Goal: Information Seeking & Learning: Learn about a topic

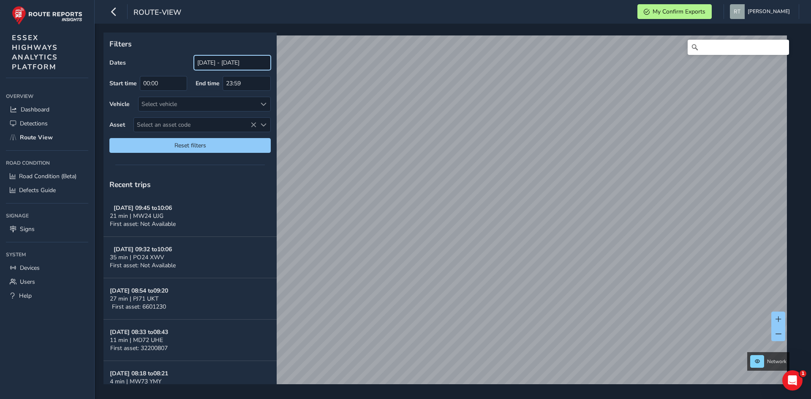
click at [207, 65] on input "[DATE] - [DATE]" at bounding box center [232, 62] width 77 height 15
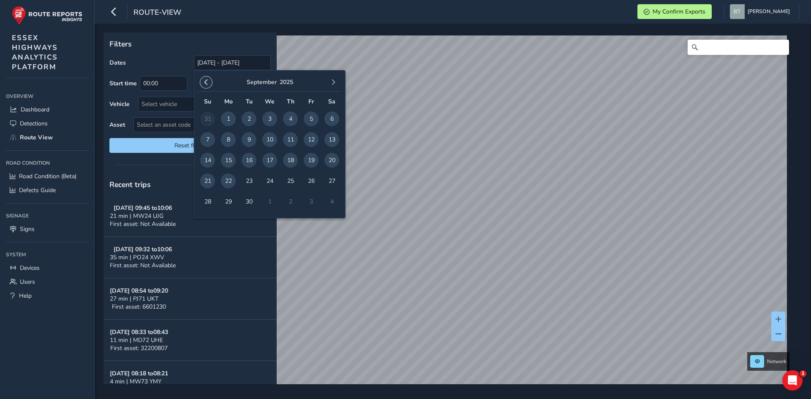
click at [206, 86] on button "button" at bounding box center [206, 82] width 12 height 12
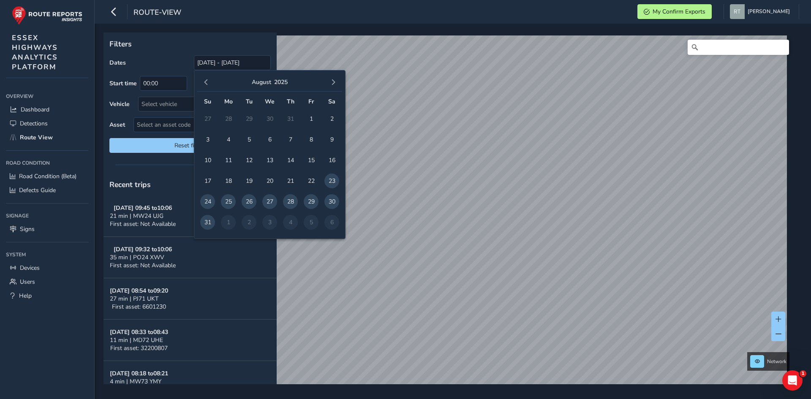
click at [206, 86] on button "button" at bounding box center [206, 82] width 12 height 12
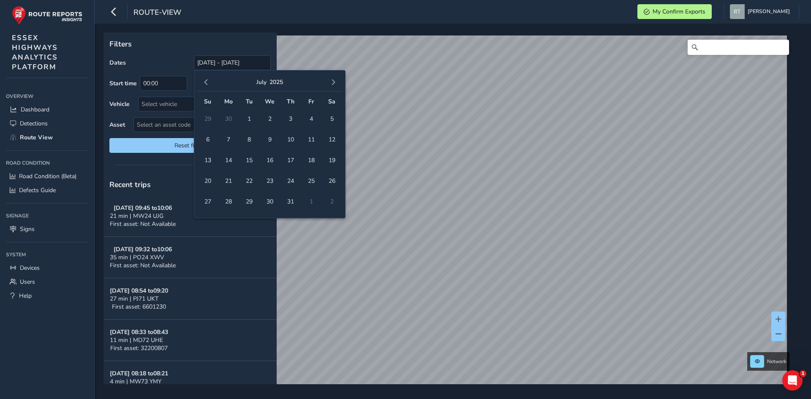
click at [206, 86] on button "button" at bounding box center [206, 82] width 12 height 12
click at [266, 117] on span "1" at bounding box center [269, 118] width 15 height 15
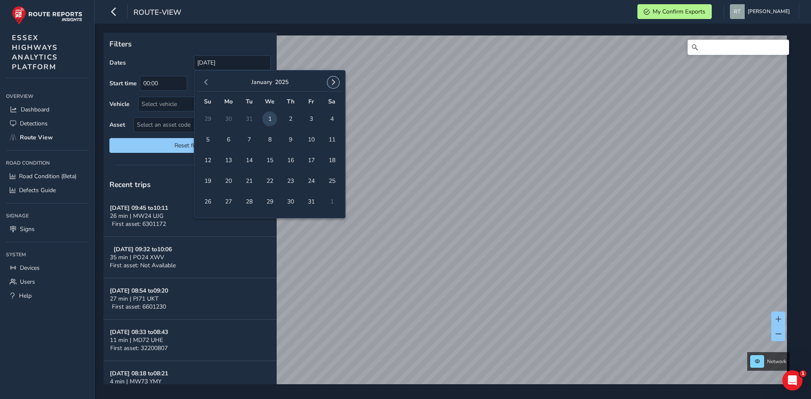
click at [335, 84] on span "button" at bounding box center [333, 82] width 6 height 6
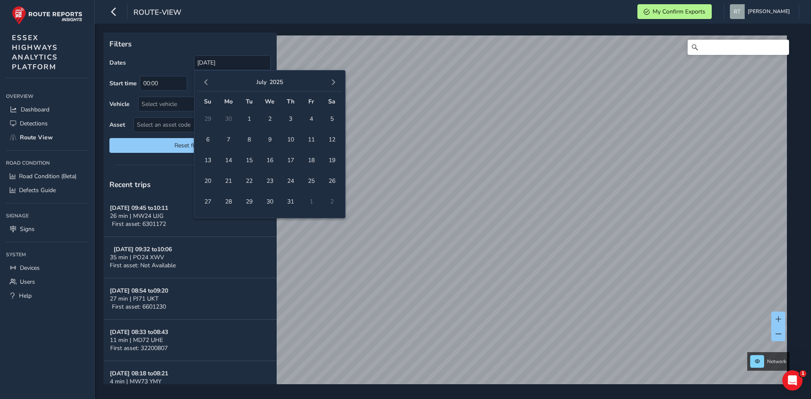
click at [335, 84] on span "button" at bounding box center [333, 82] width 6 height 6
click at [206, 81] on span "button" at bounding box center [206, 82] width 6 height 6
click at [332, 117] on span "4" at bounding box center [331, 118] width 15 height 15
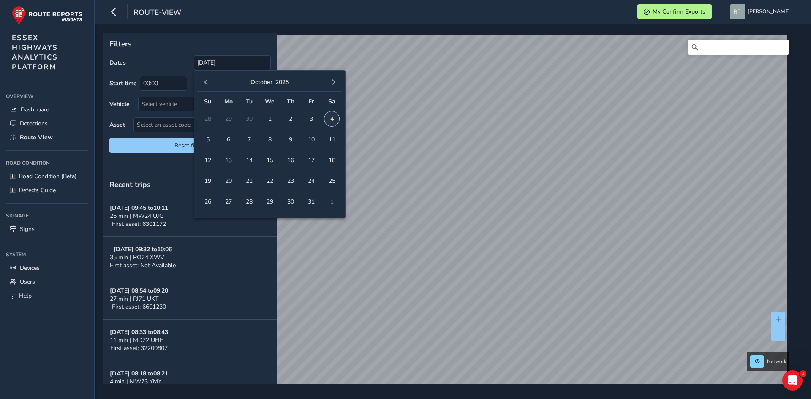
type input "01/01/2025 - 04/10/2025"
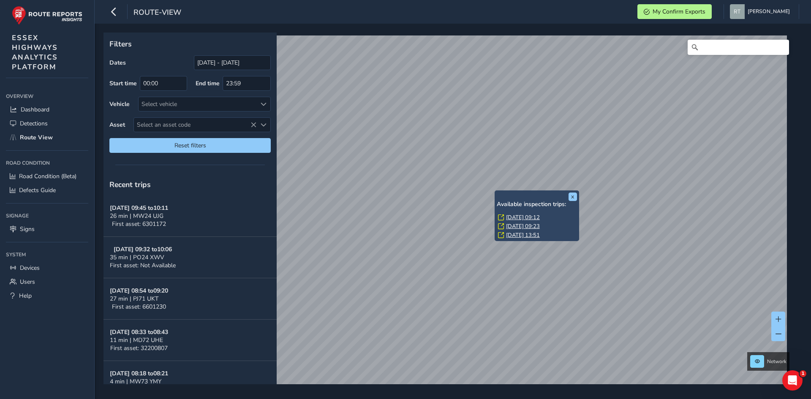
click at [513, 215] on link "Fri, 1 Aug, 09:12" at bounding box center [523, 218] width 34 height 8
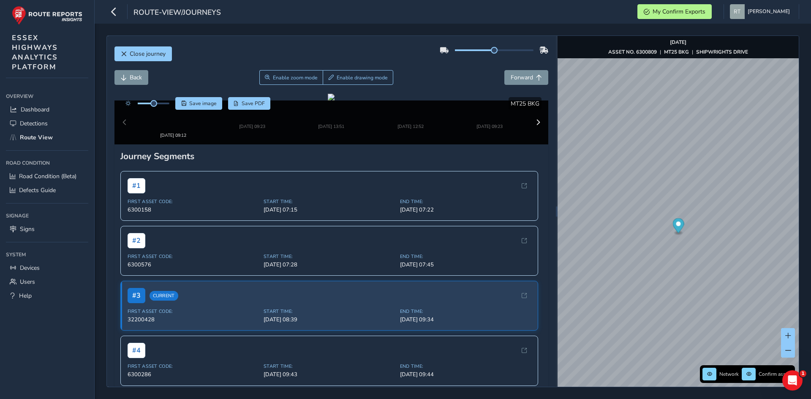
click at [678, 225] on circle "Map marker" at bounding box center [678, 224] width 5 height 5
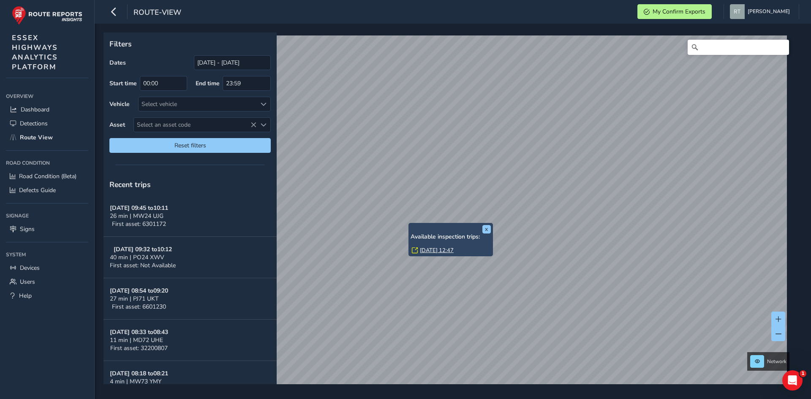
click at [433, 250] on link "Thu, 11 Sep, 12:47" at bounding box center [437, 251] width 34 height 8
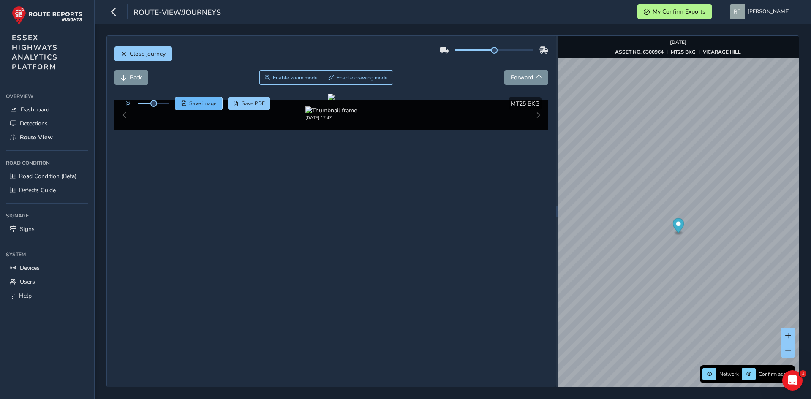
click at [198, 102] on span "Save image" at bounding box center [202, 103] width 27 height 7
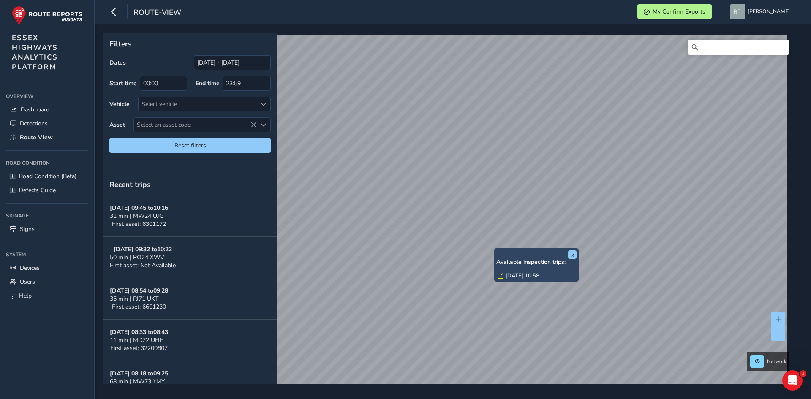
click at [514, 277] on link "[DATE] 10:58" at bounding box center [522, 276] width 34 height 8
click at [516, 274] on link "Tue, 2 Sep, 10:58" at bounding box center [522, 276] width 34 height 8
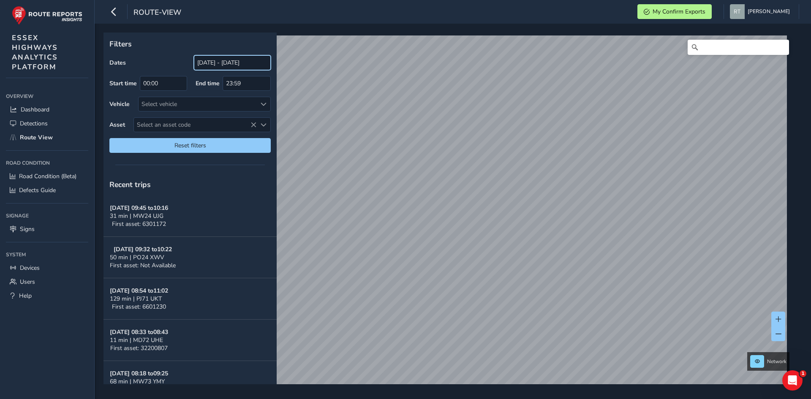
click at [220, 66] on input "[DATE] - [DATE]" at bounding box center [232, 62] width 77 height 15
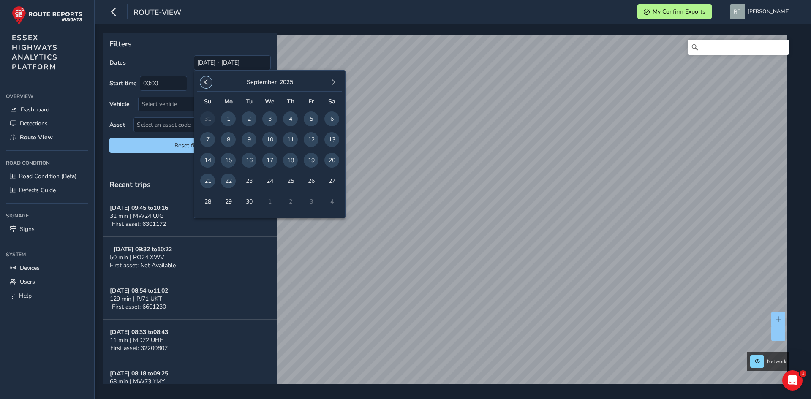
click at [208, 85] on span "button" at bounding box center [206, 82] width 6 height 6
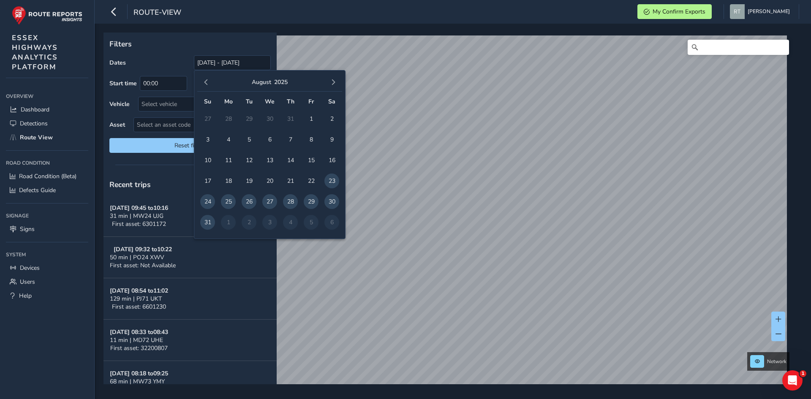
click at [208, 85] on span "button" at bounding box center [206, 82] width 6 height 6
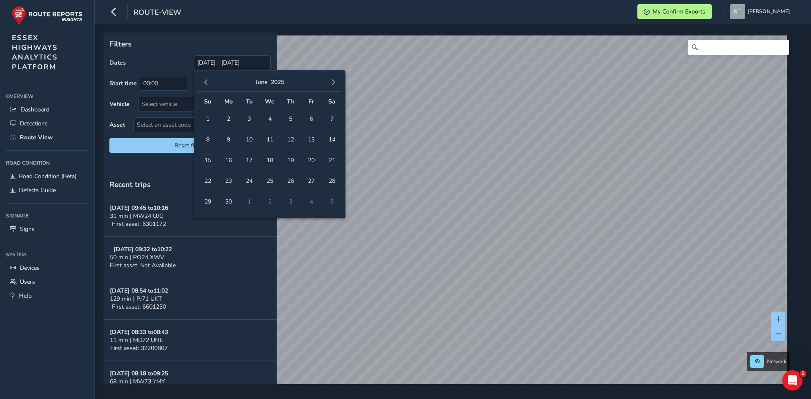
click at [208, 85] on span "button" at bounding box center [206, 82] width 6 height 6
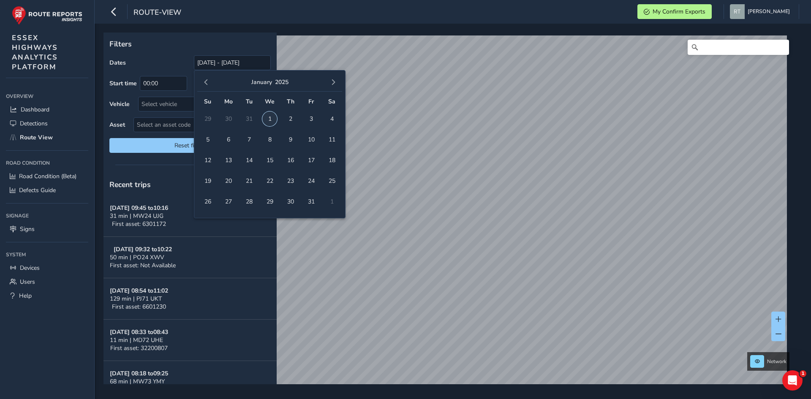
click at [267, 122] on span "1" at bounding box center [269, 118] width 15 height 15
click at [334, 87] on button "button" at bounding box center [333, 82] width 12 height 12
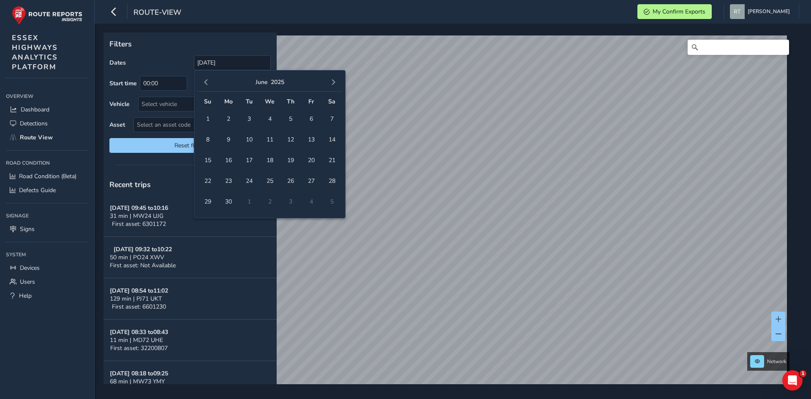
click at [334, 87] on button "button" at bounding box center [333, 82] width 12 height 12
click at [329, 119] on span "4" at bounding box center [331, 118] width 15 height 15
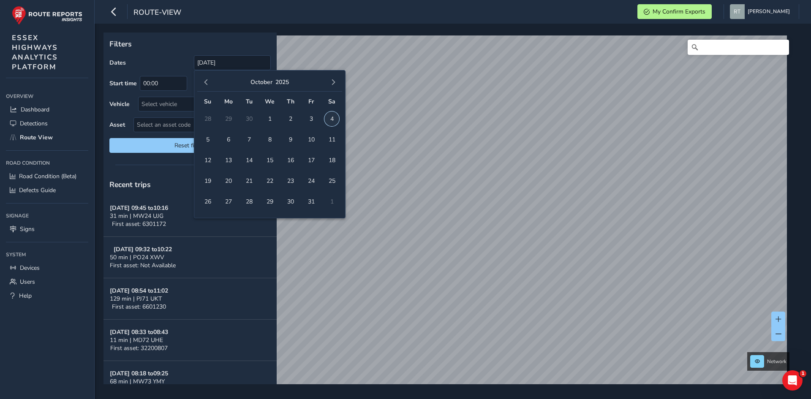
type input "01/01/2025 - 04/10/2025"
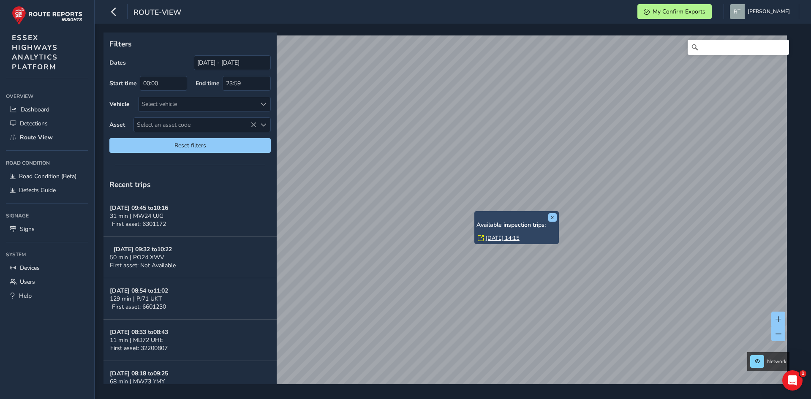
click at [491, 238] on link "Mon, 30 Jun, 14:15" at bounding box center [503, 238] width 34 height 8
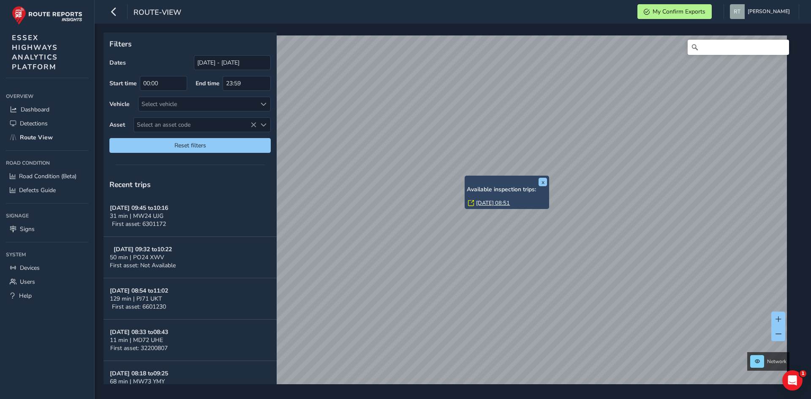
click at [483, 204] on link "[DATE] 08:51" at bounding box center [493, 203] width 34 height 8
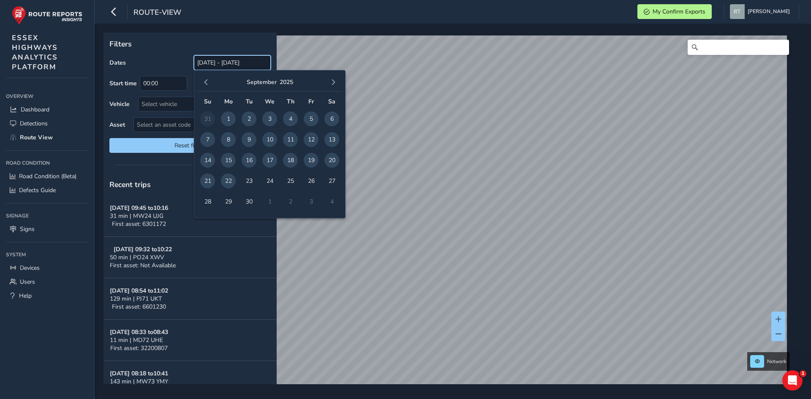
click at [223, 60] on input "[DATE] - [DATE]" at bounding box center [232, 62] width 77 height 15
click at [208, 83] on span "button" at bounding box center [206, 82] width 6 height 6
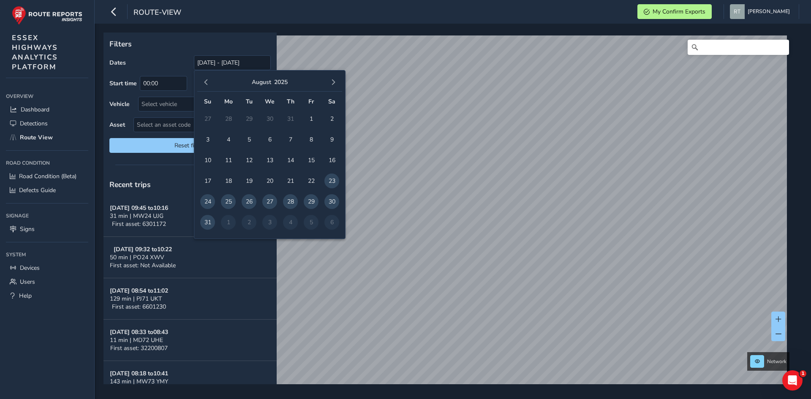
click at [208, 83] on span "button" at bounding box center [206, 82] width 6 height 6
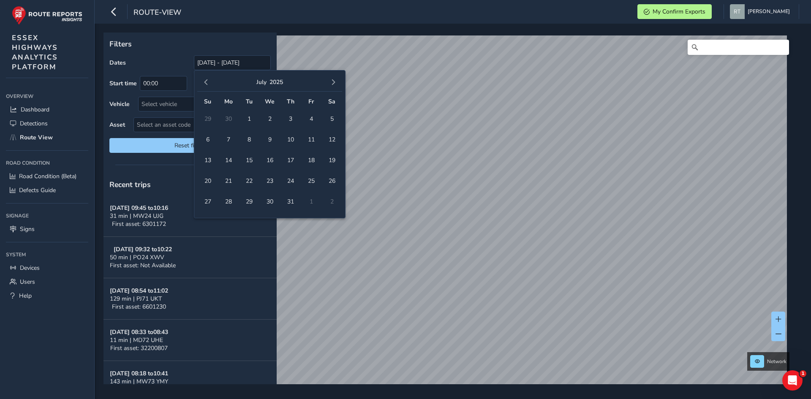
click at [208, 83] on span "button" at bounding box center [206, 82] width 6 height 6
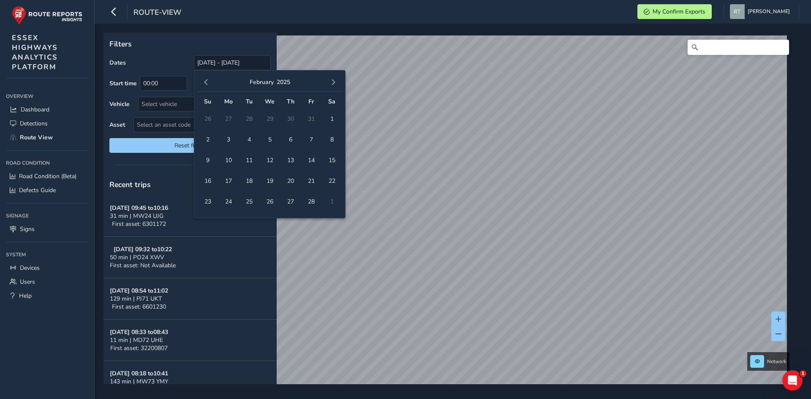
click at [208, 83] on span "button" at bounding box center [206, 82] width 6 height 6
click at [273, 120] on span "1" at bounding box center [269, 118] width 15 height 15
click at [267, 120] on span "1" at bounding box center [269, 118] width 15 height 15
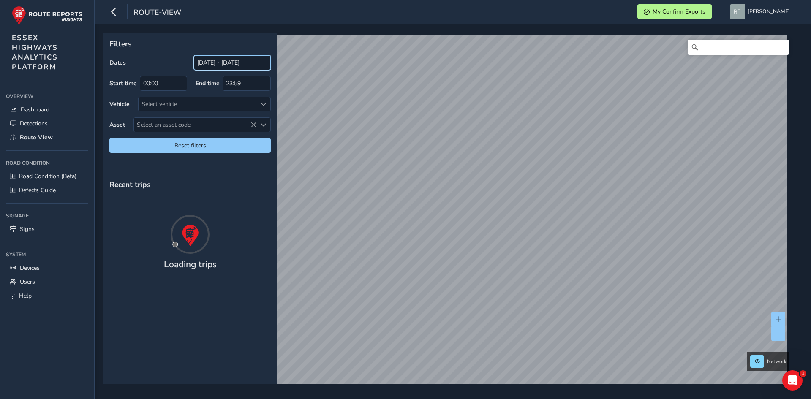
click at [222, 57] on input "01/01/2025 - 01/01/2025" at bounding box center [232, 62] width 77 height 15
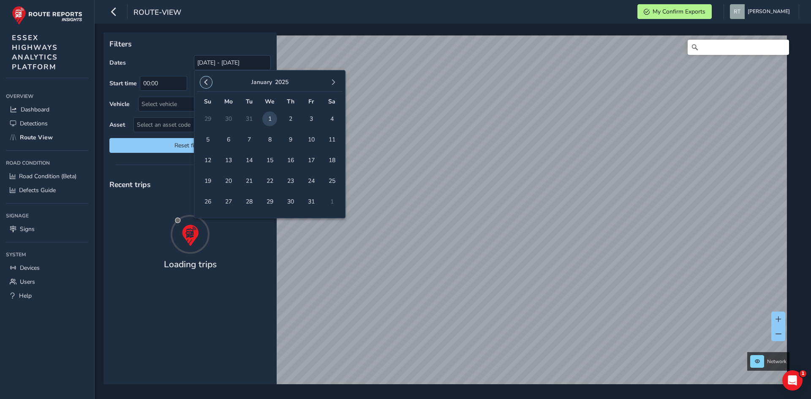
click at [206, 82] on span "button" at bounding box center [206, 82] width 6 height 6
click at [213, 120] on span "1" at bounding box center [207, 118] width 15 height 15
click at [336, 86] on button "button" at bounding box center [333, 82] width 12 height 12
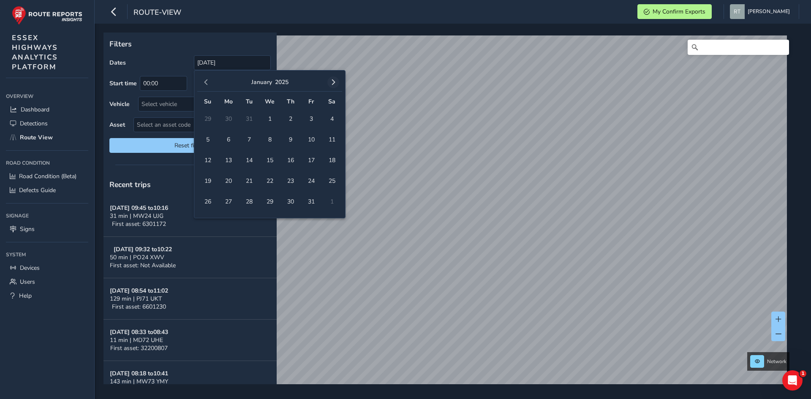
click at [335, 85] on span "button" at bounding box center [333, 82] width 6 height 6
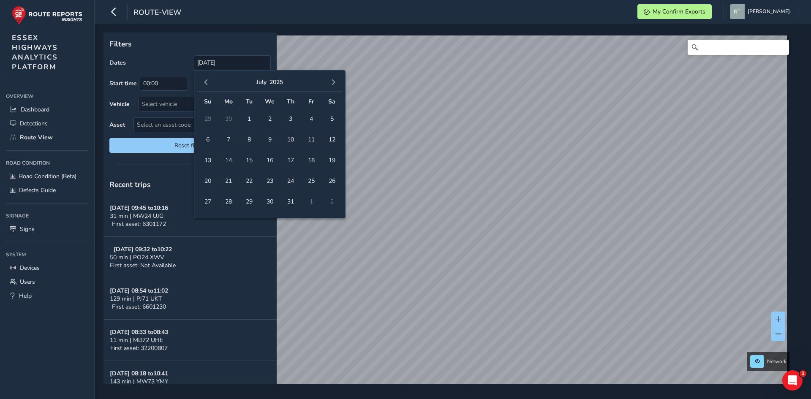
click at [335, 85] on span "button" at bounding box center [333, 82] width 6 height 6
click at [331, 117] on span "4" at bounding box center [331, 118] width 15 height 15
type input "01/12/2024 - 04/10/2025"
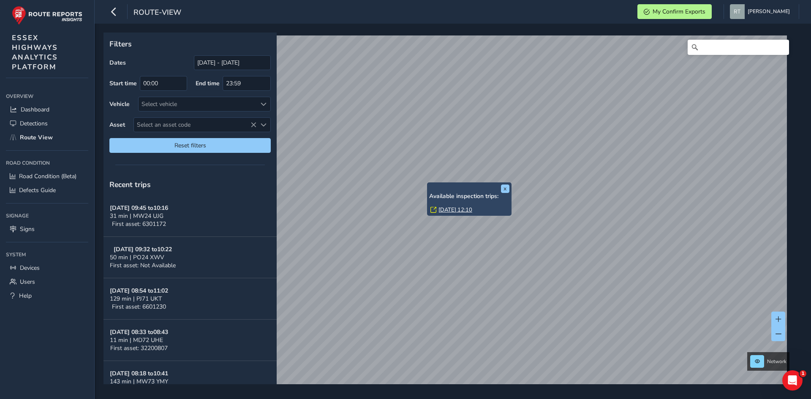
click at [441, 209] on link "Wed, 21 May, 12:10" at bounding box center [455, 210] width 34 height 8
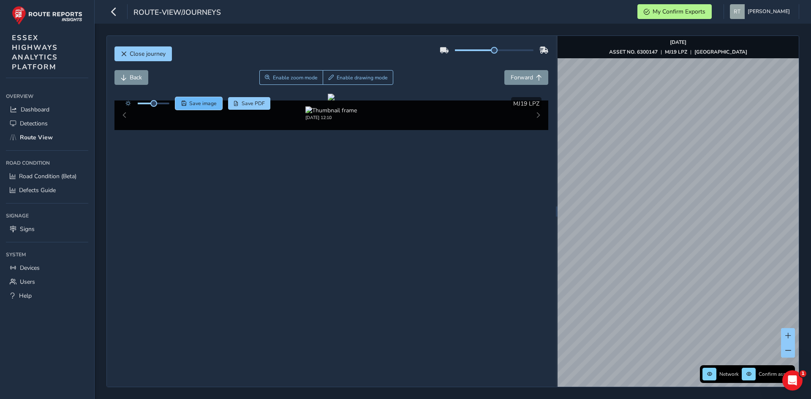
drag, startPoint x: 190, startPoint y: 106, endPoint x: 243, endPoint y: 145, distance: 66.1
click at [190, 107] on button "Save image" at bounding box center [198, 103] width 47 height 13
click at [285, 75] on span "Enable zoom mode" at bounding box center [295, 77] width 45 height 7
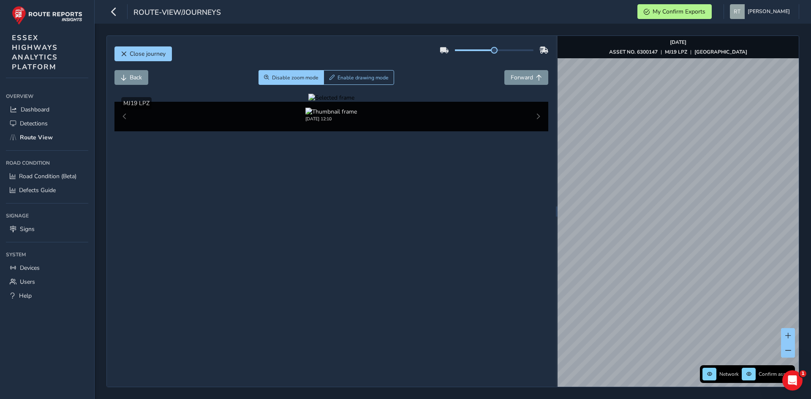
click at [308, 102] on div at bounding box center [331, 98] width 46 height 8
click at [360, 179] on img at bounding box center [504, 268] width 1216 height 684
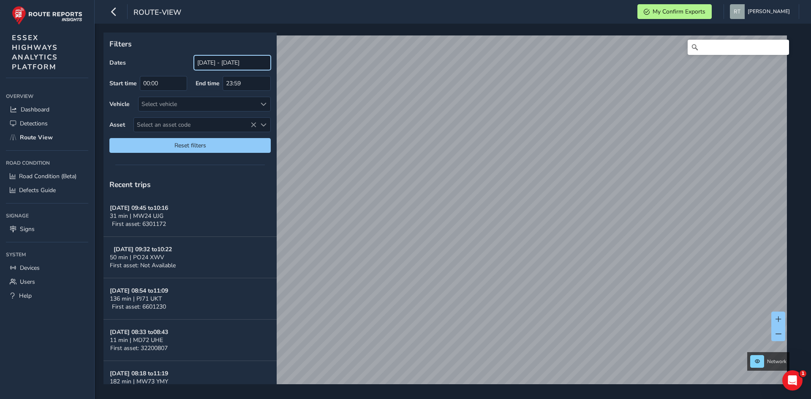
click at [234, 63] on input "[DATE] - [DATE]" at bounding box center [232, 62] width 77 height 15
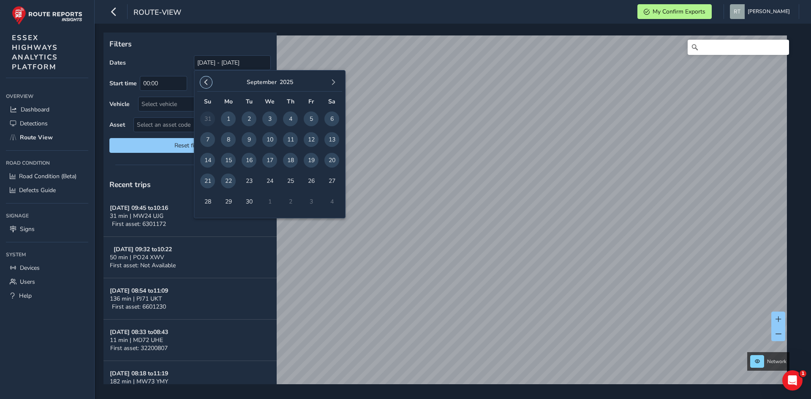
click at [208, 84] on span "button" at bounding box center [206, 82] width 6 height 6
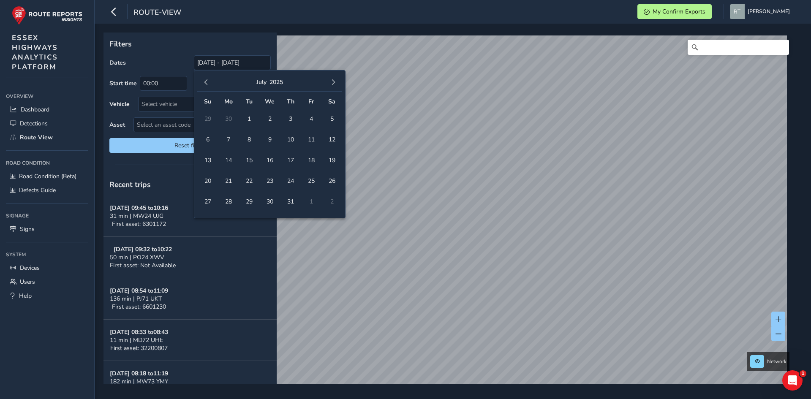
click at [208, 84] on span "button" at bounding box center [206, 82] width 6 height 6
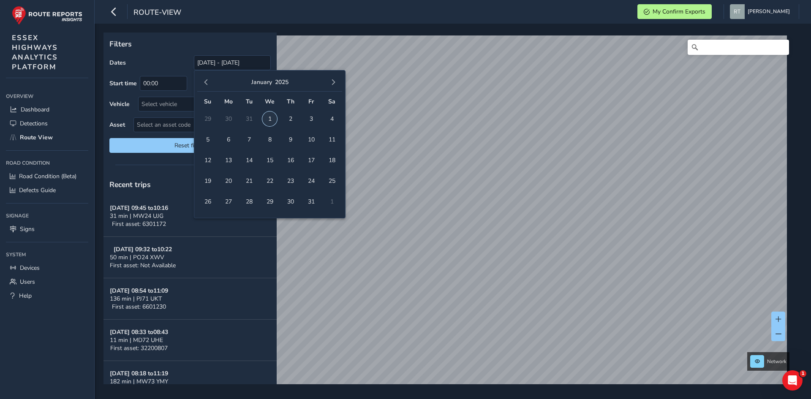
click at [265, 117] on span "1" at bounding box center [269, 118] width 15 height 15
click at [337, 84] on button "button" at bounding box center [333, 82] width 12 height 12
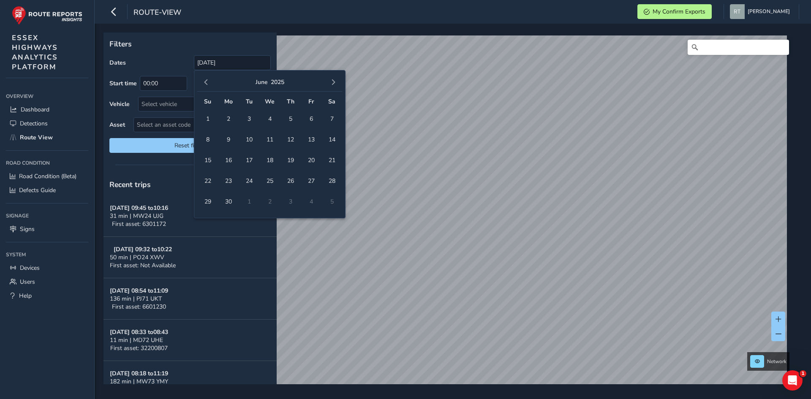
click at [337, 84] on button "button" at bounding box center [333, 82] width 12 height 12
click at [329, 116] on span "4" at bounding box center [331, 118] width 15 height 15
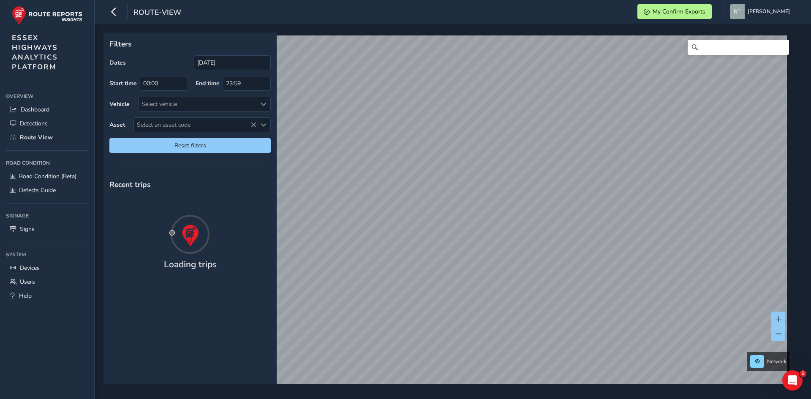
type input "[DATE] - [DATE]"
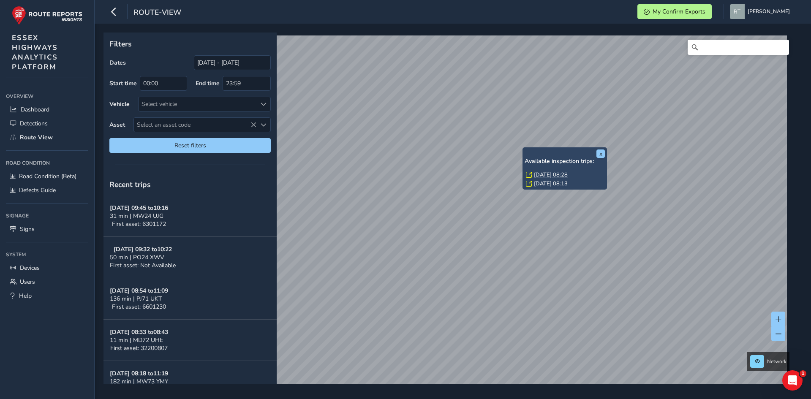
click at [542, 174] on link "Thu, 4 Sep, 08:28" at bounding box center [551, 175] width 34 height 8
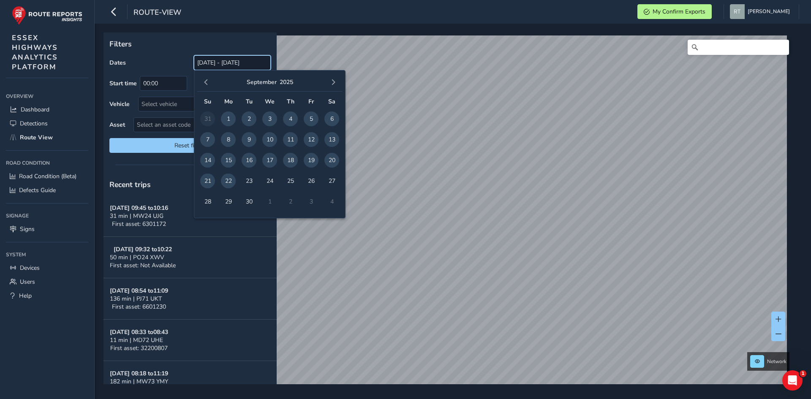
click at [201, 65] on input "[DATE] - [DATE]" at bounding box center [232, 62] width 77 height 15
click at [202, 82] on button "button" at bounding box center [206, 82] width 12 height 12
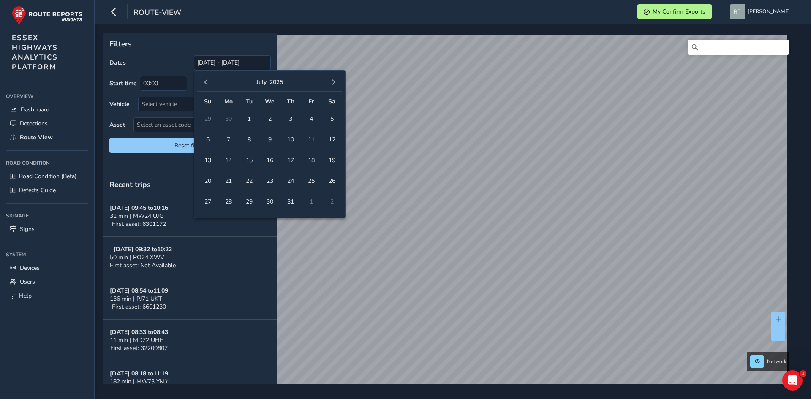
click at [202, 82] on button "button" at bounding box center [206, 82] width 12 height 12
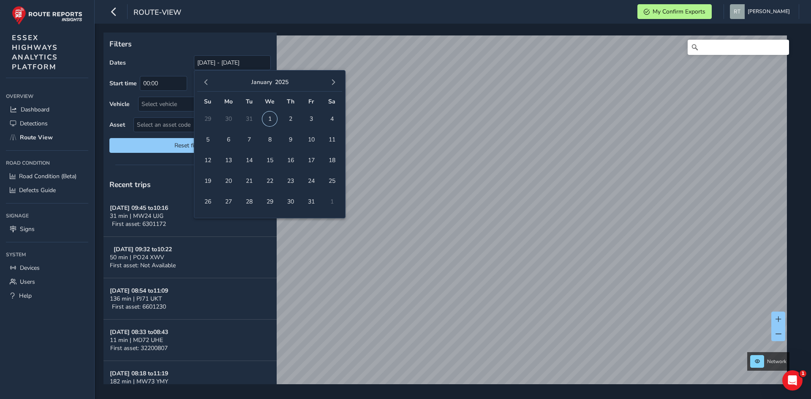
drag, startPoint x: 269, startPoint y: 115, endPoint x: 303, endPoint y: 101, distance: 37.1
click at [269, 115] on span "1" at bounding box center [269, 118] width 15 height 15
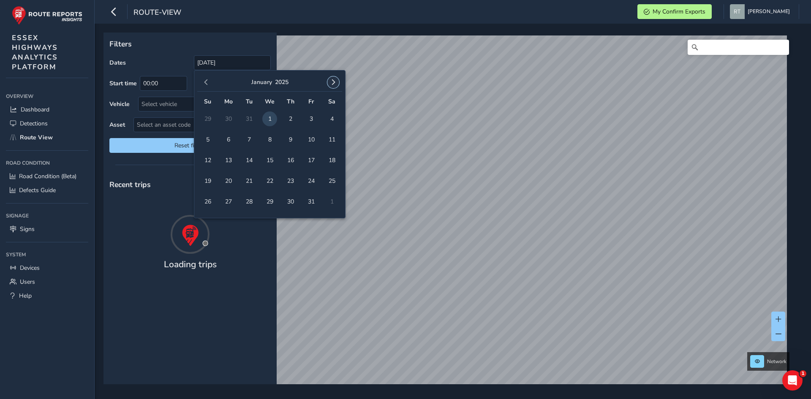
click at [330, 83] on button "button" at bounding box center [333, 82] width 12 height 12
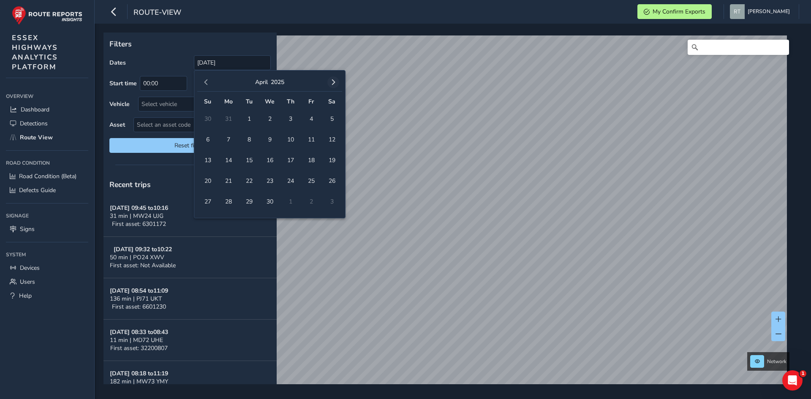
click at [331, 83] on span "button" at bounding box center [333, 82] width 6 height 6
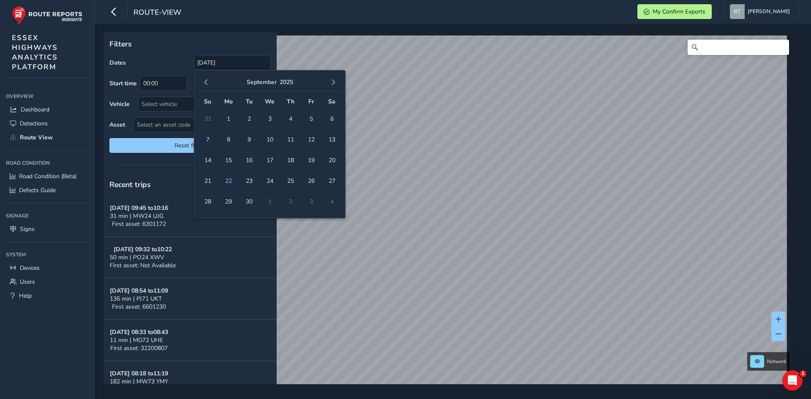
click at [331, 83] on span "button" at bounding box center [333, 82] width 6 height 6
click at [331, 120] on span "4" at bounding box center [331, 118] width 15 height 15
type input "[DATE] - [DATE]"
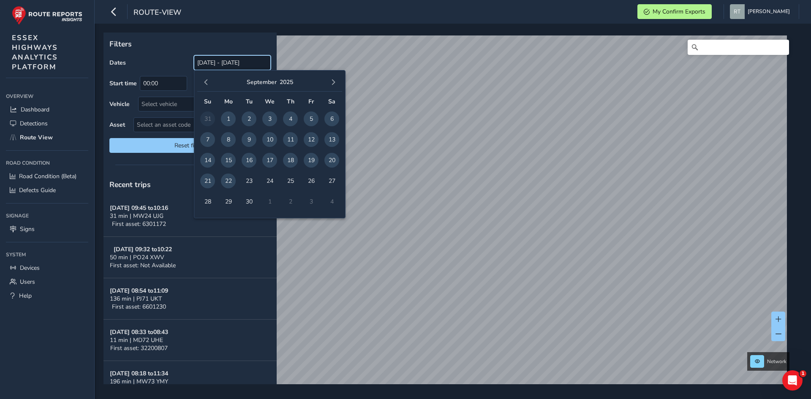
click at [218, 67] on input "[DATE] - [DATE]" at bounding box center [232, 62] width 77 height 15
click at [205, 84] on span "button" at bounding box center [206, 82] width 6 height 6
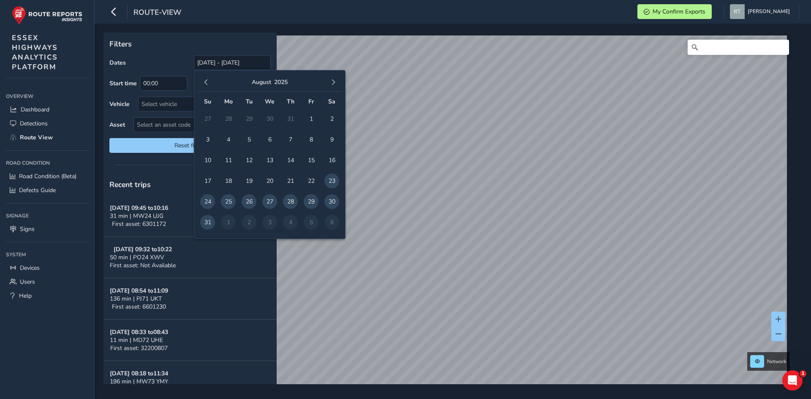
click at [205, 82] on span "button" at bounding box center [206, 82] width 6 height 6
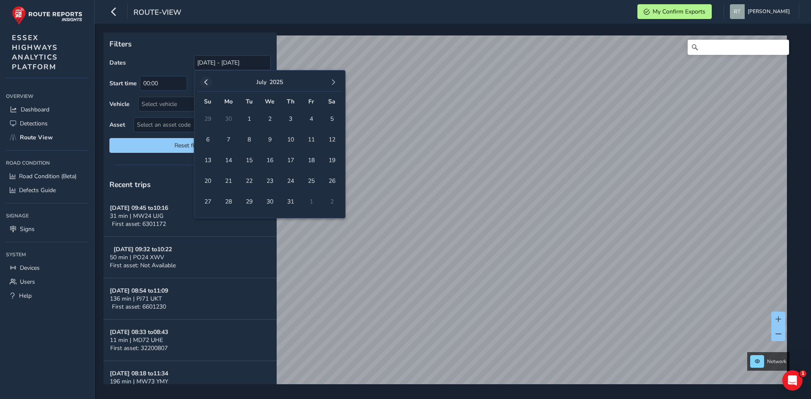
click at [205, 81] on span "button" at bounding box center [206, 82] width 6 height 6
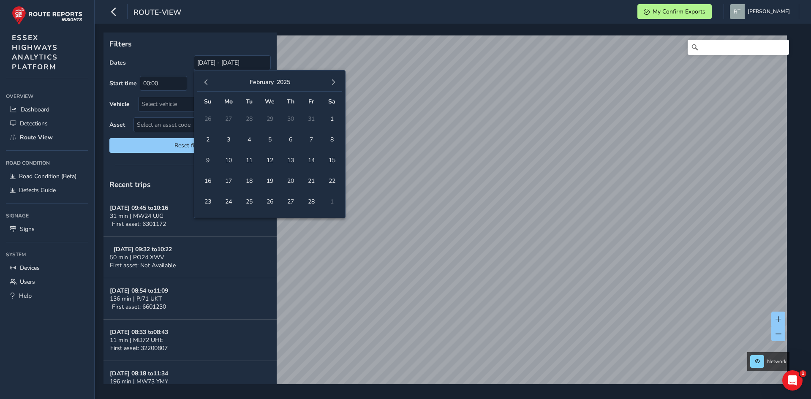
click at [205, 81] on span "button" at bounding box center [206, 82] width 6 height 6
click at [271, 121] on span "1" at bounding box center [269, 118] width 15 height 15
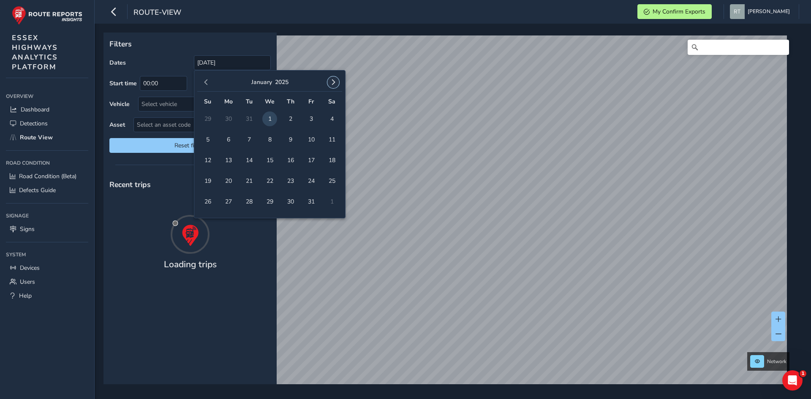
click at [334, 84] on span "button" at bounding box center [333, 82] width 6 height 6
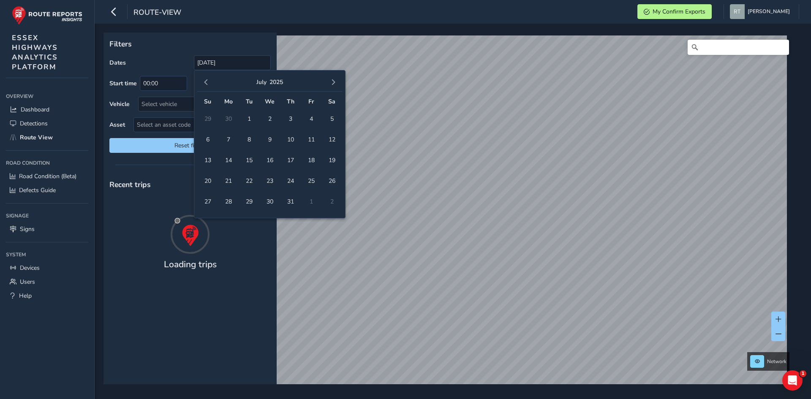
click at [334, 84] on span "button" at bounding box center [333, 82] width 6 height 6
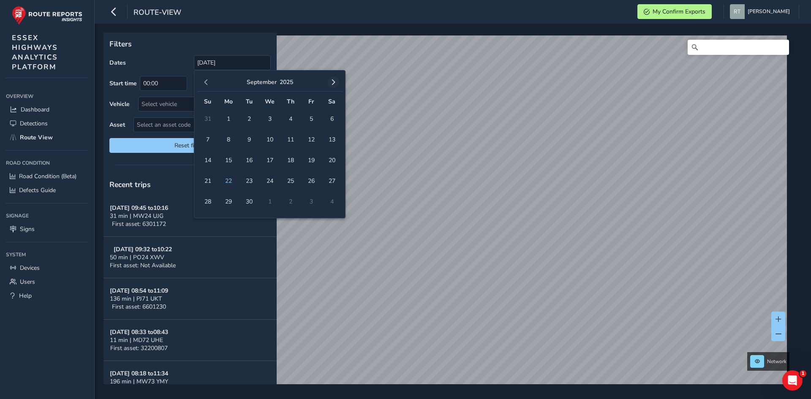
click at [334, 84] on span "button" at bounding box center [333, 82] width 6 height 6
click at [332, 119] on span "4" at bounding box center [331, 118] width 15 height 15
type input "01/01/2025 - 04/10/2025"
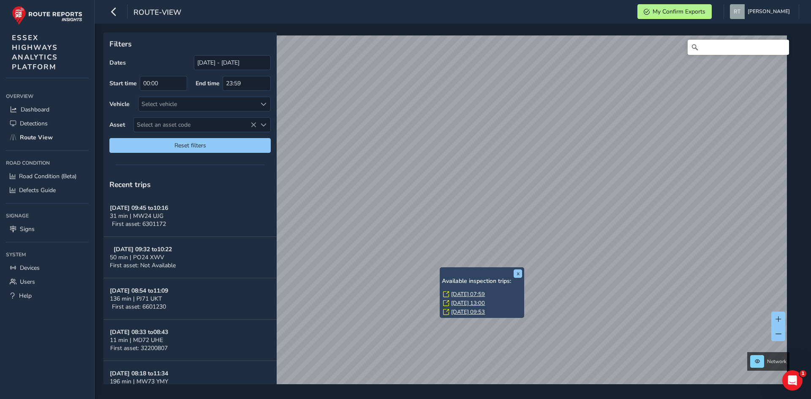
click at [472, 292] on link "Tue, 5 Aug, 07:59" at bounding box center [468, 295] width 34 height 8
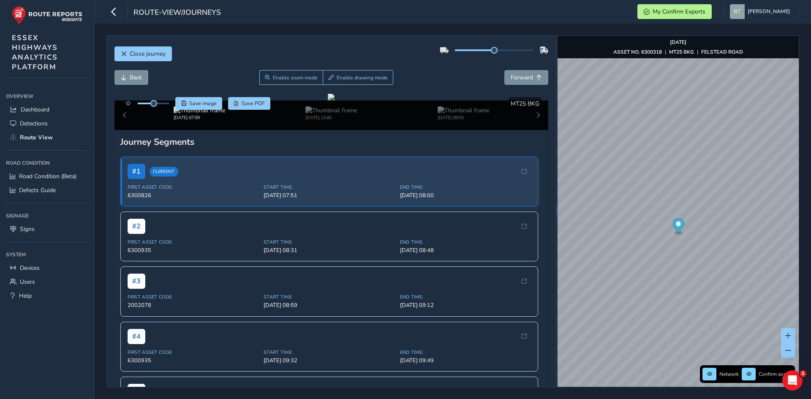
click at [680, 226] on icon "Map marker" at bounding box center [677, 225] width 11 height 15
click at [679, 228] on icon "Map marker" at bounding box center [677, 225] width 11 height 15
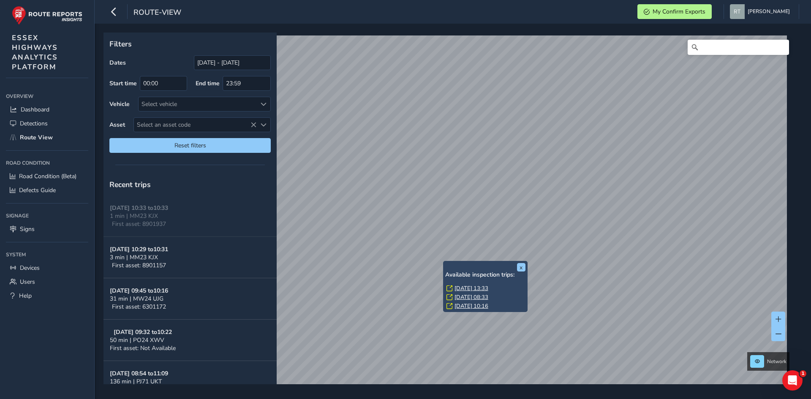
click at [467, 288] on link "[DATE] 13:33" at bounding box center [471, 289] width 34 height 8
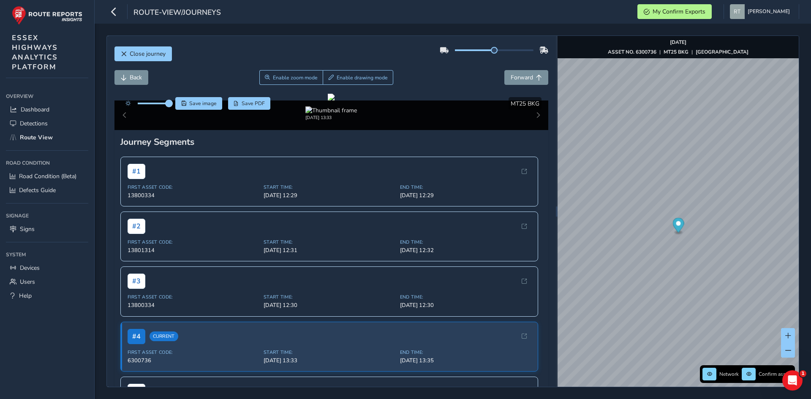
drag, startPoint x: 154, startPoint y: 103, endPoint x: 169, endPoint y: 105, distance: 15.3
click at [169, 105] on span at bounding box center [169, 103] width 7 height 7
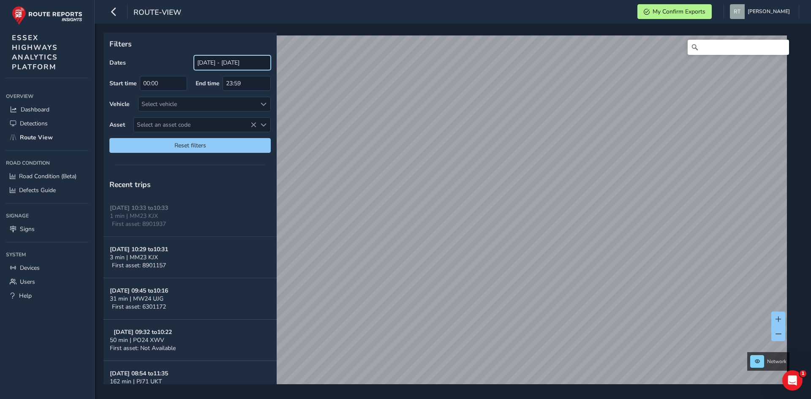
click at [212, 63] on input "[DATE] - [DATE]" at bounding box center [232, 62] width 77 height 15
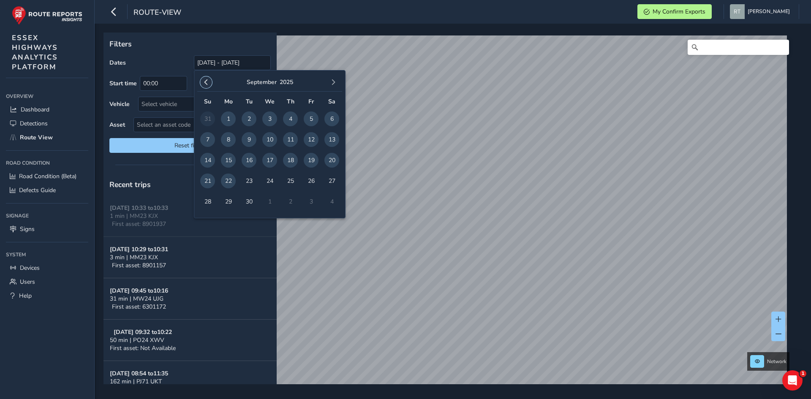
click at [208, 83] on span "button" at bounding box center [206, 82] width 6 height 6
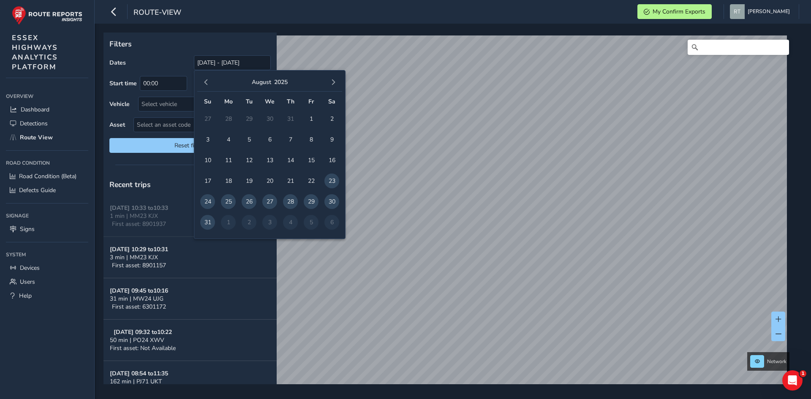
click at [208, 83] on span "button" at bounding box center [206, 82] width 6 height 6
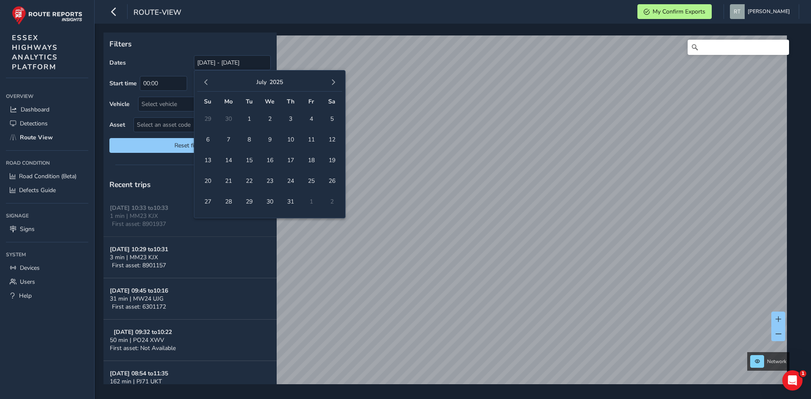
click at [208, 83] on span "button" at bounding box center [206, 82] width 6 height 6
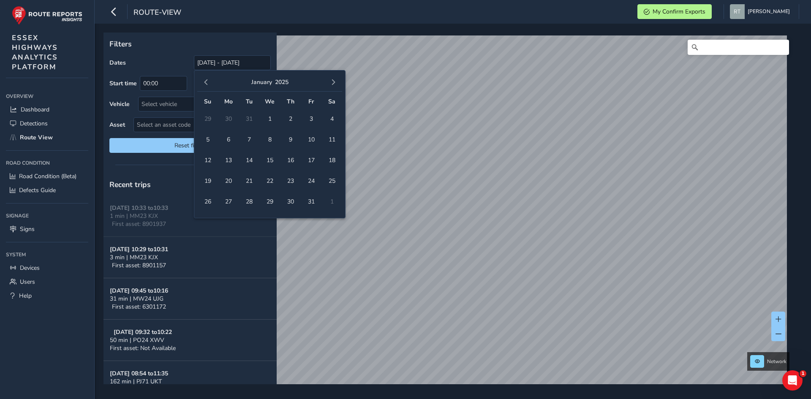
click at [208, 83] on span "button" at bounding box center [206, 82] width 6 height 6
click at [207, 116] on span "1" at bounding box center [207, 118] width 15 height 15
click at [333, 81] on span "button" at bounding box center [333, 82] width 6 height 6
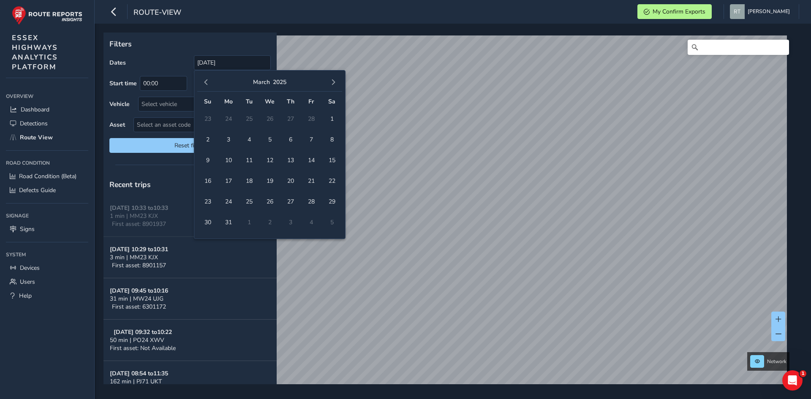
click at [333, 81] on span "button" at bounding box center [333, 82] width 6 height 6
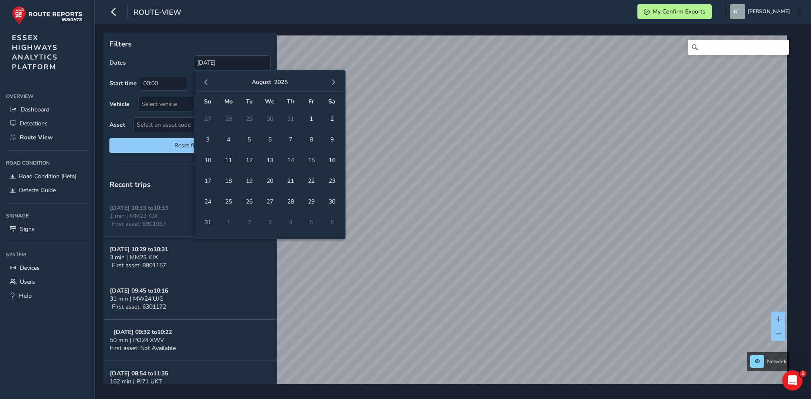
click at [333, 81] on span "button" at bounding box center [333, 82] width 6 height 6
click at [332, 120] on span "6" at bounding box center [331, 118] width 15 height 15
type input "01/12/2024 - 06/09/2025"
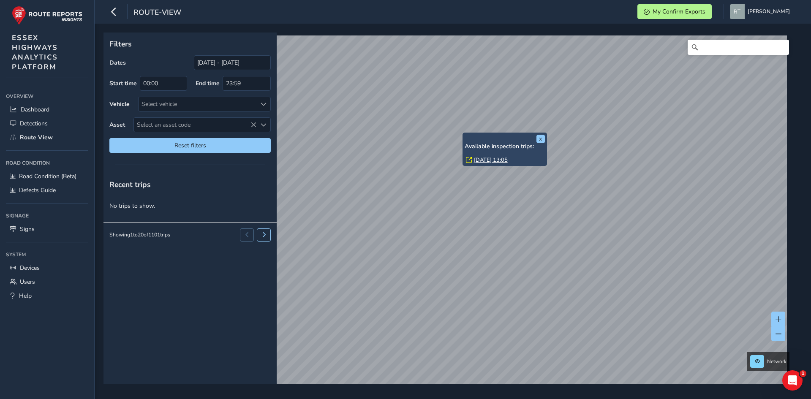
click at [477, 160] on link "Mon, 30 Jun, 13:05" at bounding box center [491, 160] width 34 height 8
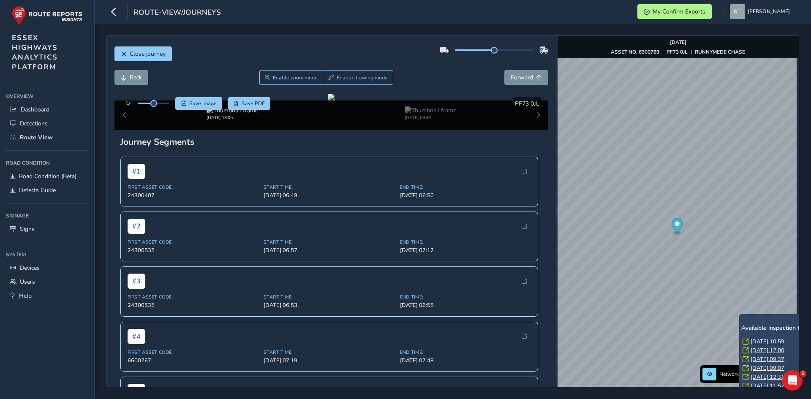
click at [758, 340] on link "Tue, 2 Sep, 10:59" at bounding box center [767, 342] width 34 height 8
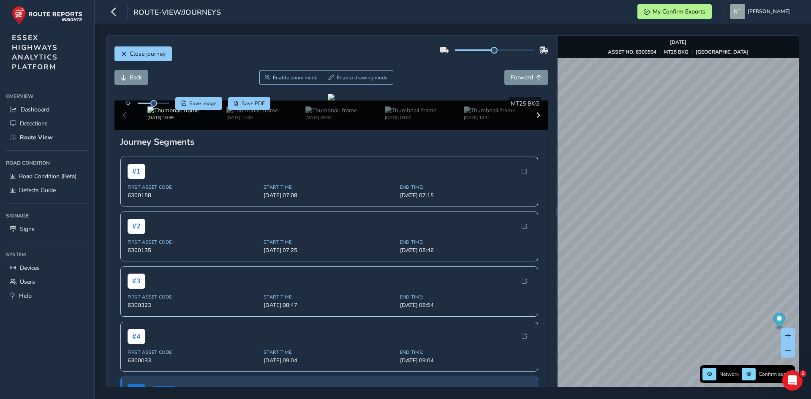
click at [779, 318] on circle "Map marker" at bounding box center [779, 318] width 5 height 5
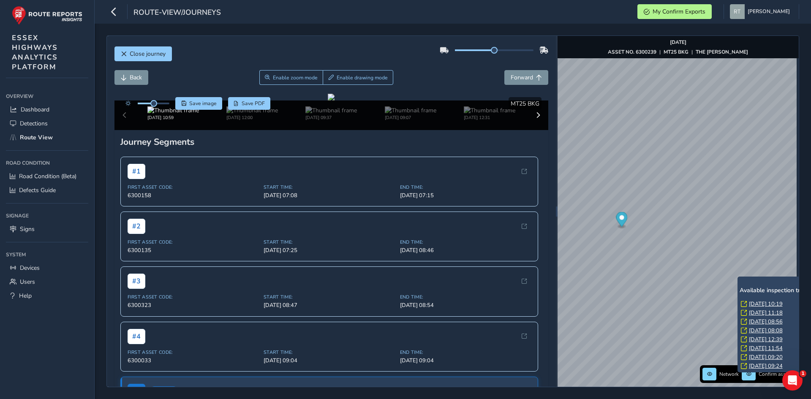
click at [756, 312] on link "Thu, 7 Aug, 11:18" at bounding box center [766, 313] width 34 height 8
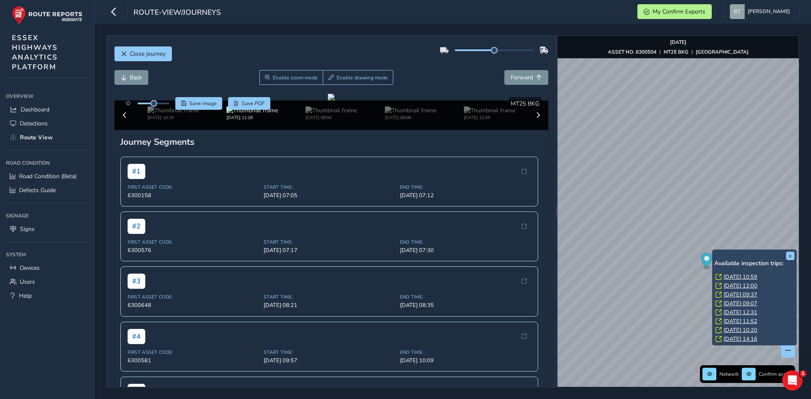
click at [741, 285] on link "Wed, 6 Aug, 12:00" at bounding box center [740, 286] width 34 height 8
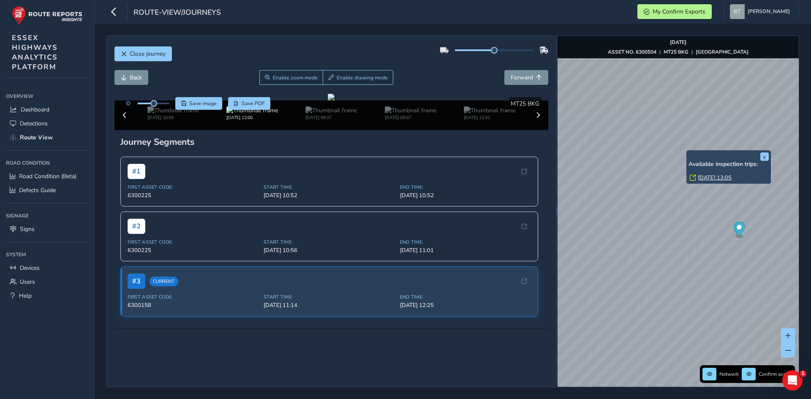
click at [706, 177] on link "Mon, 30 Jun, 13:05" at bounding box center [715, 178] width 34 height 8
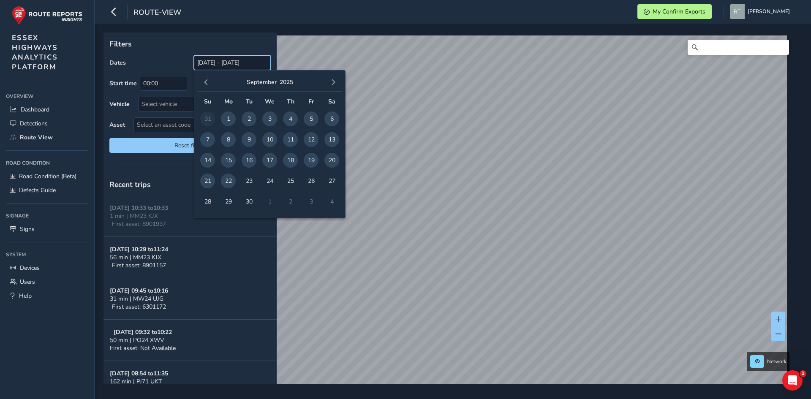
click at [196, 61] on input "[DATE] - [DATE]" at bounding box center [232, 62] width 77 height 15
click at [209, 83] on button "button" at bounding box center [206, 82] width 12 height 12
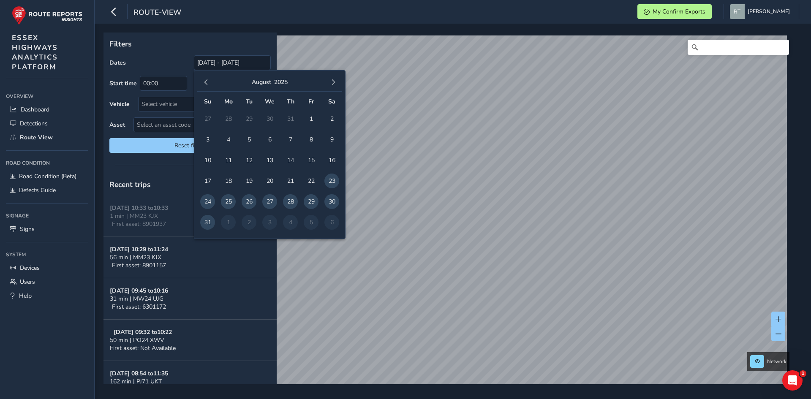
click at [209, 83] on button "button" at bounding box center [206, 82] width 12 height 12
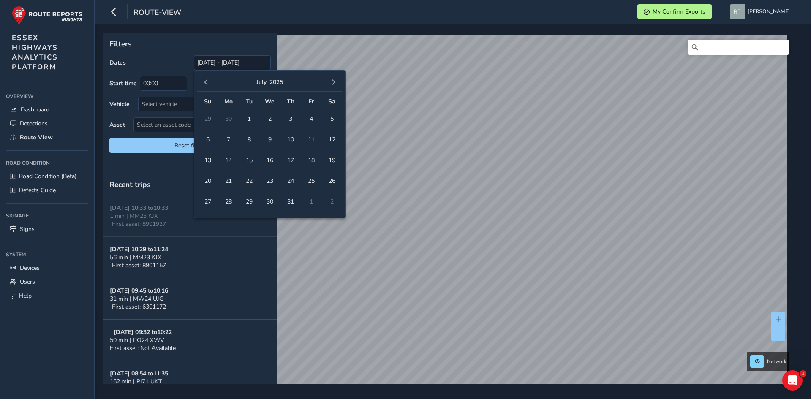
click at [209, 83] on button "button" at bounding box center [206, 82] width 12 height 12
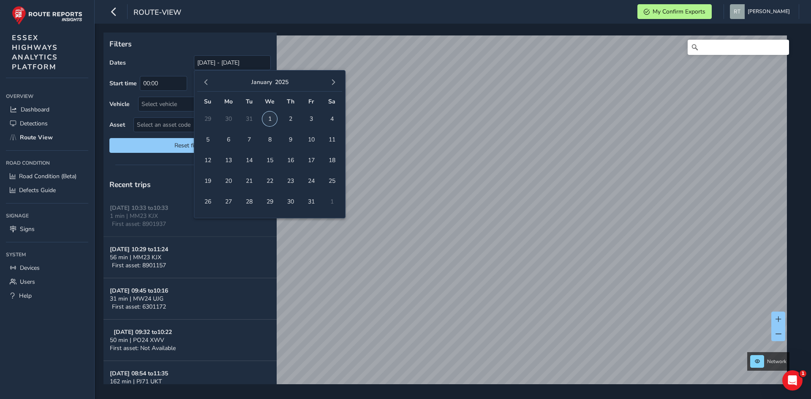
click at [268, 117] on span "1" at bounding box center [269, 118] width 15 height 15
click at [333, 86] on button "button" at bounding box center [333, 82] width 12 height 12
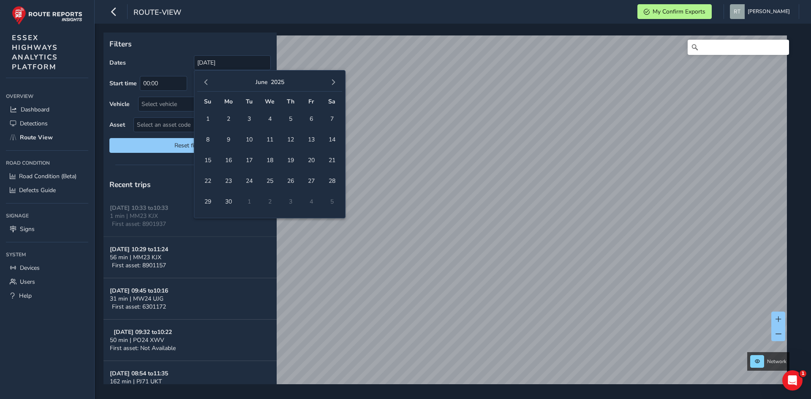
click at [333, 86] on button "button" at bounding box center [333, 82] width 12 height 12
click at [336, 138] on span "13" at bounding box center [331, 139] width 15 height 15
type input "[DATE] - [DATE]"
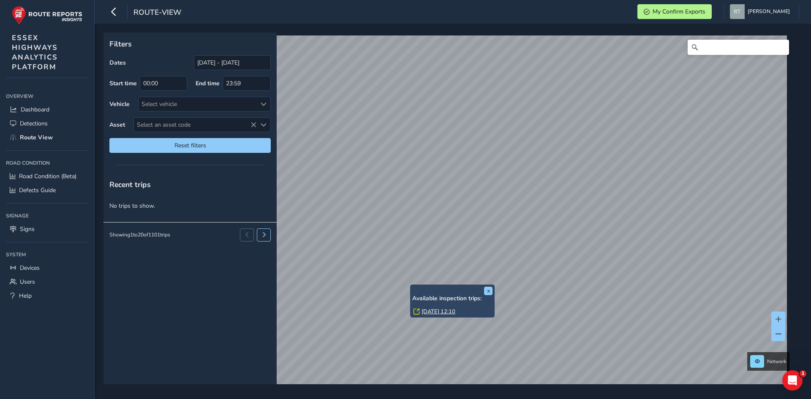
click at [430, 310] on link "Wed, 6 Aug, 12:10" at bounding box center [438, 312] width 34 height 8
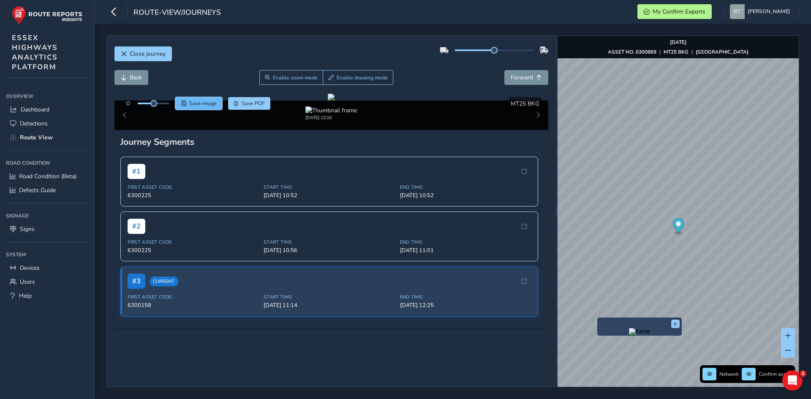
click at [212, 105] on span "Save image" at bounding box center [202, 103] width 27 height 7
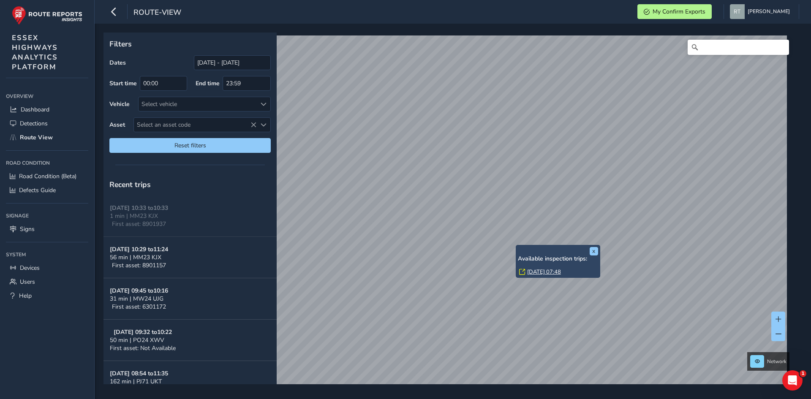
click at [534, 271] on link "[DATE] 07:48" at bounding box center [544, 272] width 34 height 8
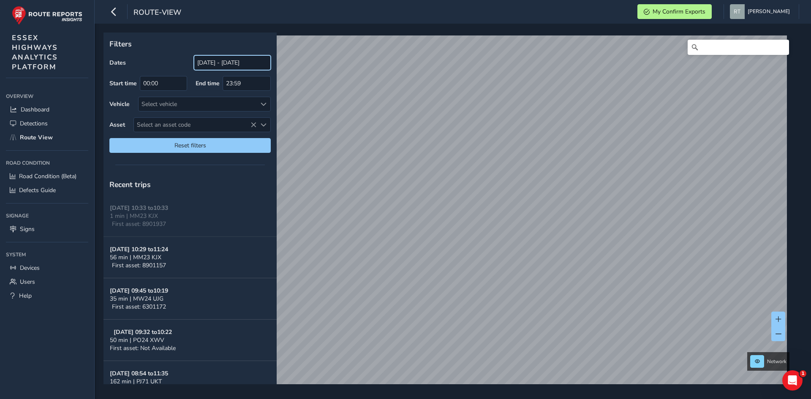
click at [235, 66] on input "[DATE] - [DATE]" at bounding box center [232, 62] width 77 height 15
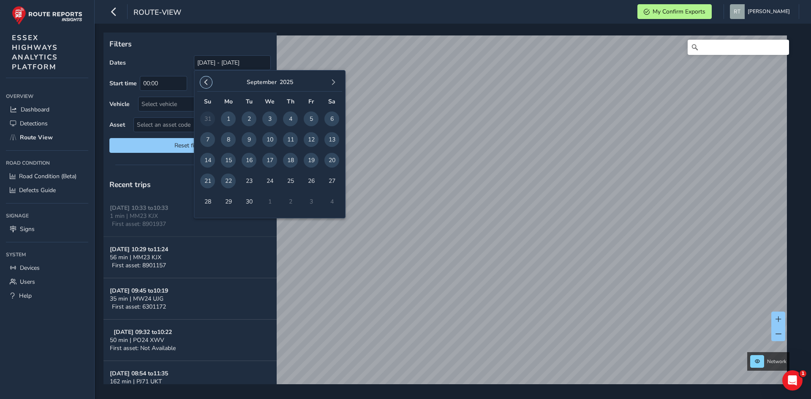
click at [208, 84] on span "button" at bounding box center [206, 82] width 6 height 6
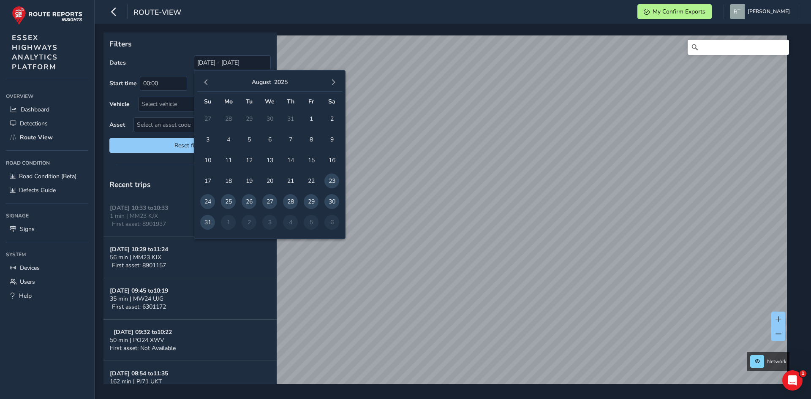
click at [208, 84] on span "button" at bounding box center [206, 82] width 6 height 6
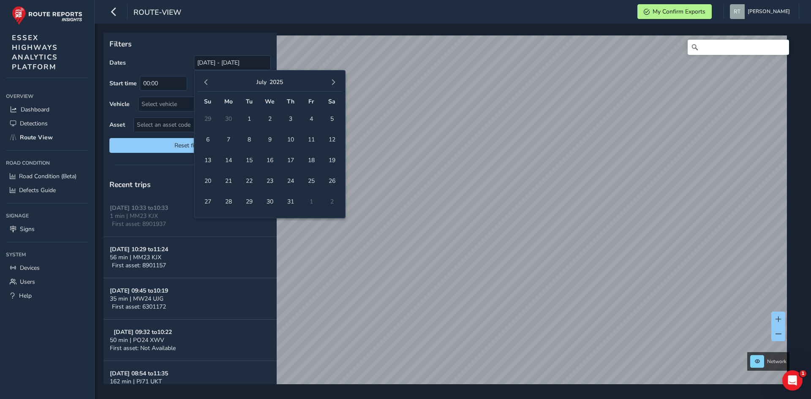
click at [208, 84] on span "button" at bounding box center [206, 82] width 6 height 6
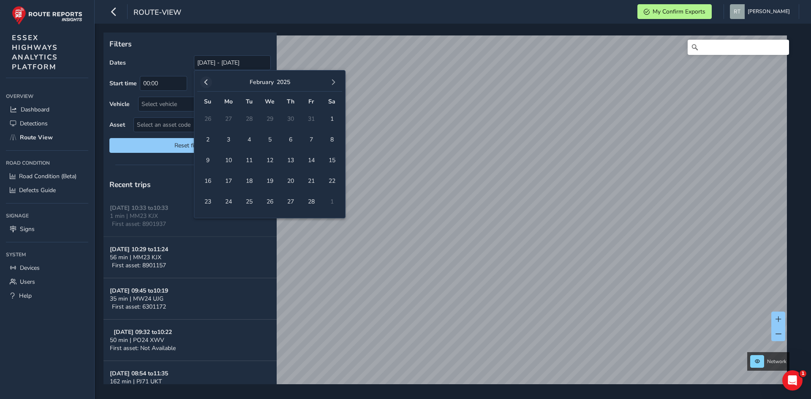
click at [209, 84] on button "button" at bounding box center [206, 82] width 12 height 12
click at [264, 119] on span "1" at bounding box center [269, 118] width 15 height 15
click at [337, 86] on button "button" at bounding box center [333, 82] width 12 height 12
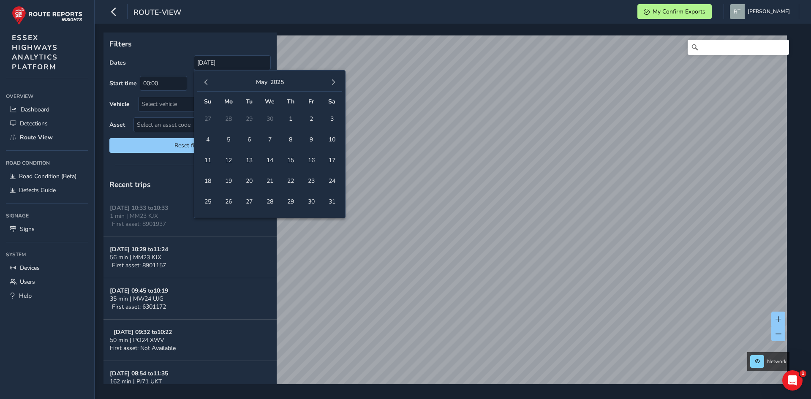
click at [337, 86] on button "button" at bounding box center [333, 82] width 12 height 12
click at [335, 82] on span "button" at bounding box center [333, 82] width 6 height 6
click at [329, 118] on span "4" at bounding box center [331, 118] width 15 height 15
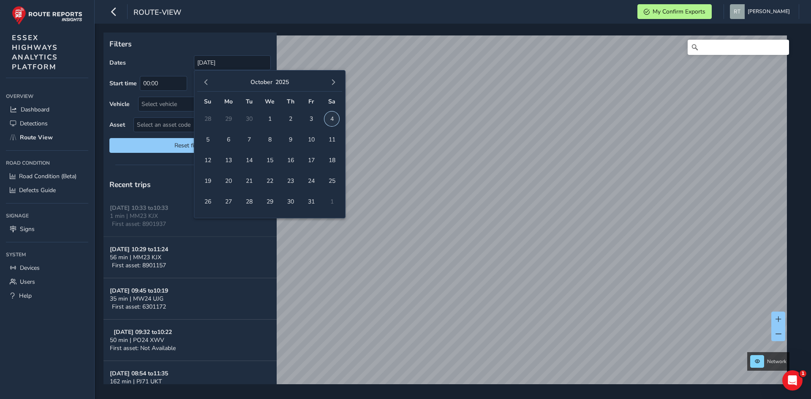
type input "01/01/2025 - 04/10/2025"
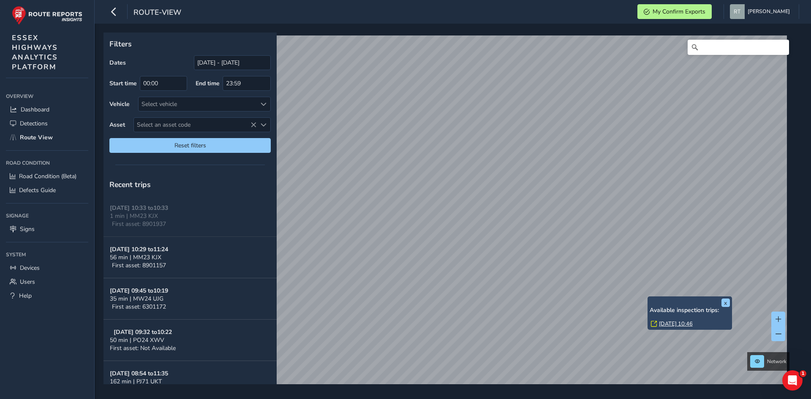
click at [669, 323] on link "Tue, 12 Aug, 10:46" at bounding box center [676, 324] width 34 height 8
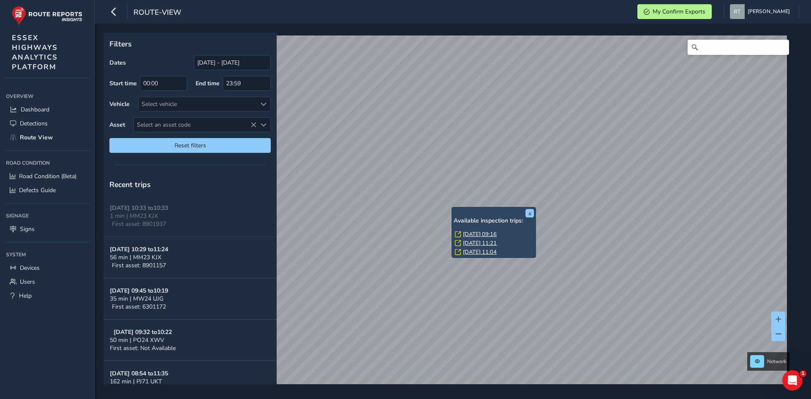
click at [472, 234] on link "[DATE] 09:16" at bounding box center [480, 235] width 34 height 8
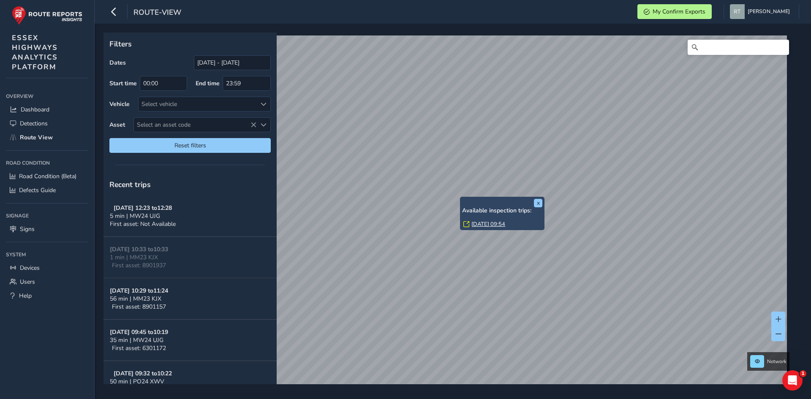
click at [475, 225] on link "[DATE] 09:54" at bounding box center [488, 224] width 34 height 8
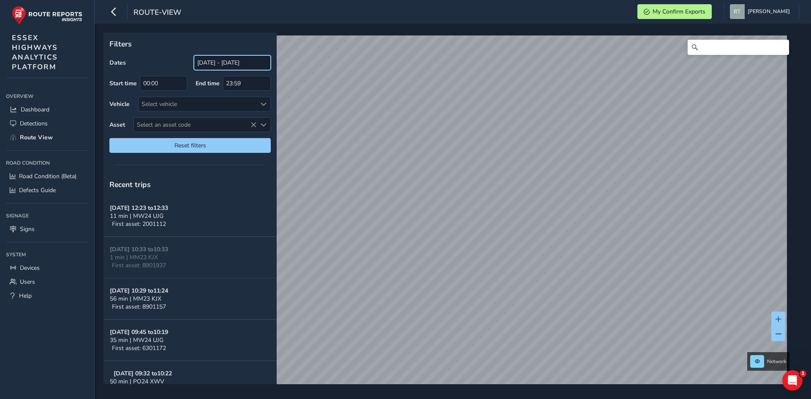
click at [229, 65] on input "[DATE] - [DATE]" at bounding box center [232, 62] width 77 height 15
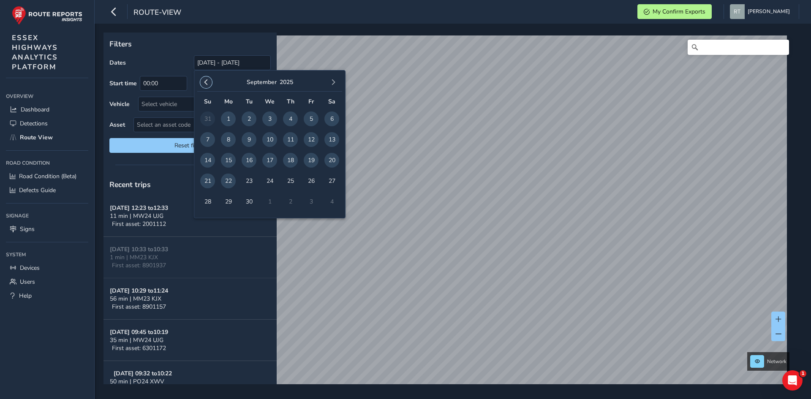
click at [205, 82] on span "button" at bounding box center [206, 82] width 6 height 6
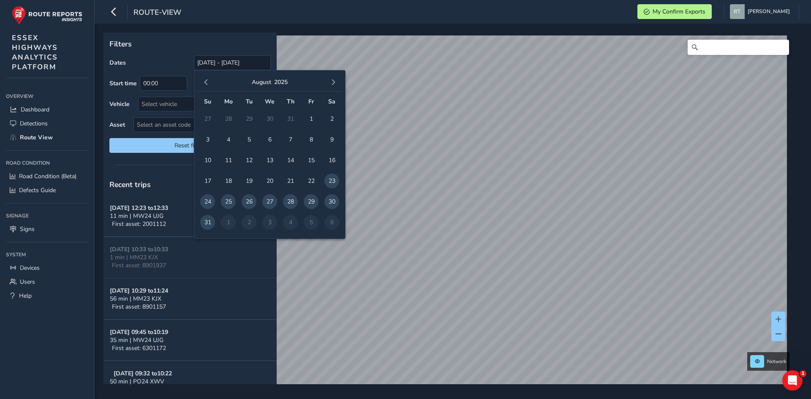
click at [205, 82] on span "button" at bounding box center [206, 82] width 6 height 6
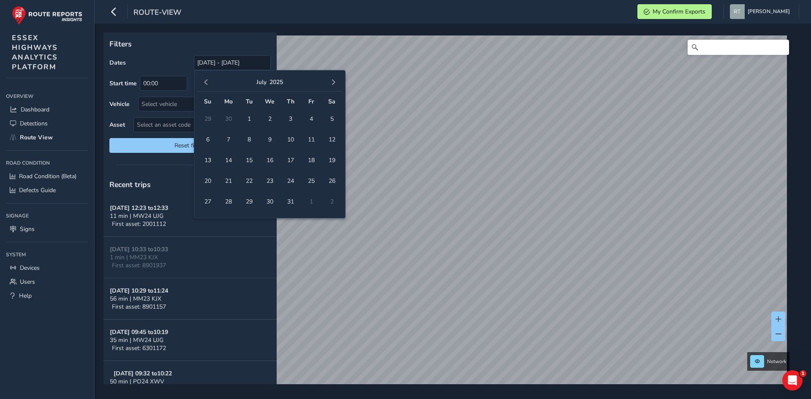
click at [205, 82] on span "button" at bounding box center [206, 82] width 6 height 6
click at [211, 82] on button "button" at bounding box center [206, 82] width 12 height 12
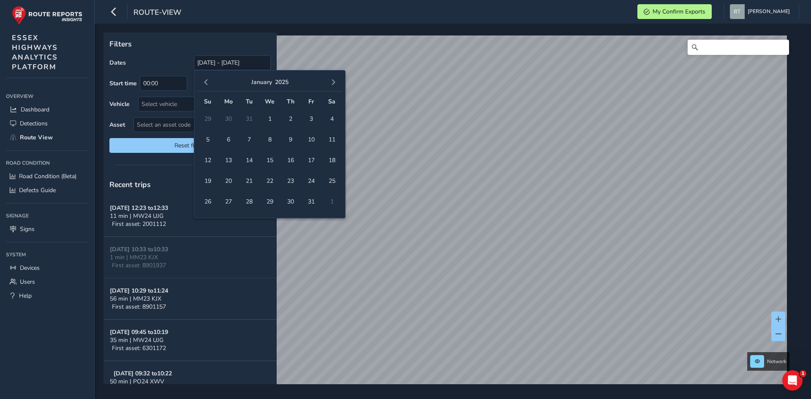
click at [211, 82] on button "button" at bounding box center [206, 82] width 12 height 12
click at [204, 79] on button "button" at bounding box center [206, 82] width 12 height 12
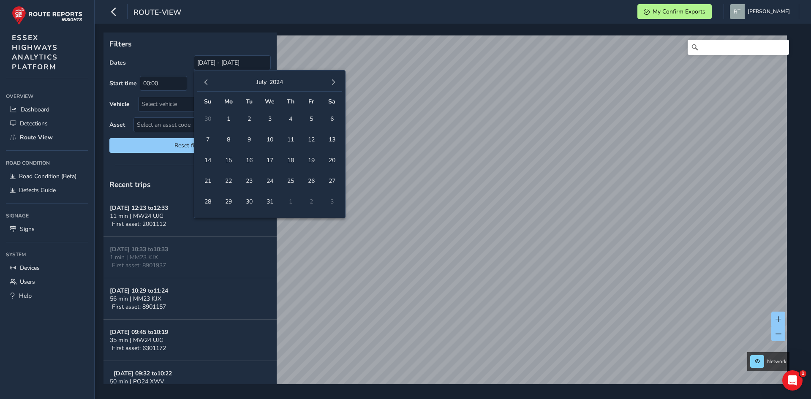
click at [204, 79] on button "button" at bounding box center [206, 82] width 12 height 12
click at [273, 119] on span "1" at bounding box center [269, 118] width 15 height 15
click at [334, 84] on span "button" at bounding box center [333, 82] width 6 height 6
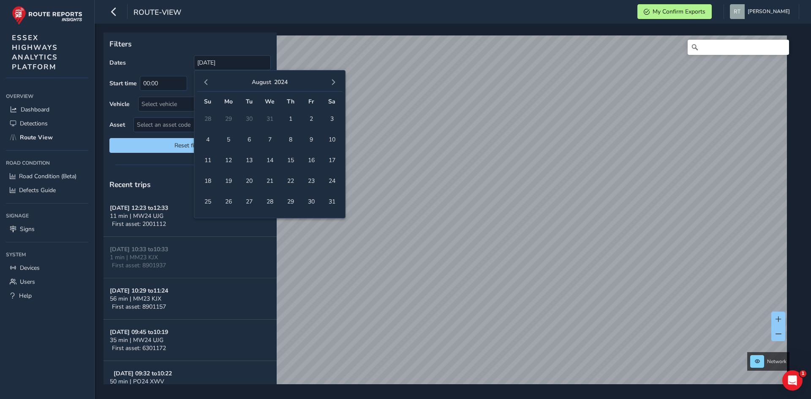
click at [334, 84] on span "button" at bounding box center [333, 82] width 6 height 6
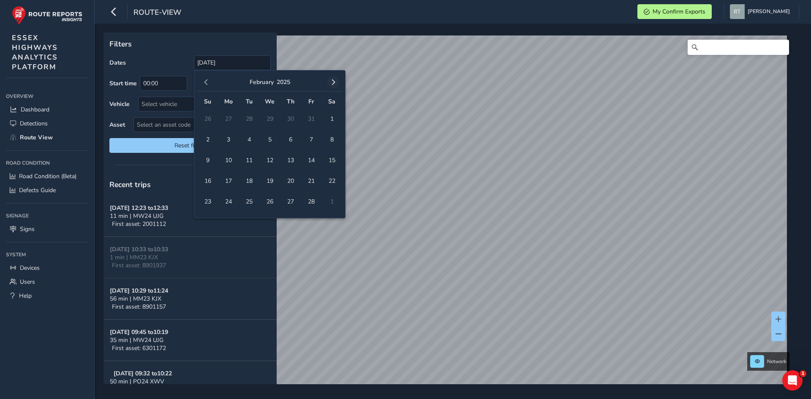
click at [333, 84] on span "button" at bounding box center [333, 82] width 6 height 6
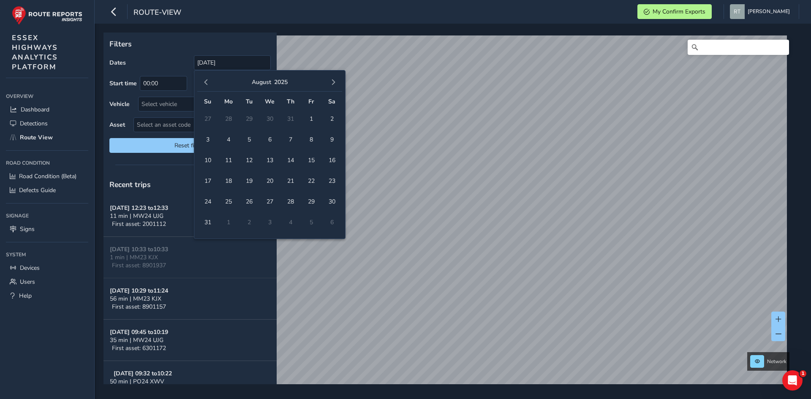
drag, startPoint x: 331, startPoint y: 84, endPoint x: 328, endPoint y: 109, distance: 25.6
click at [331, 90] on div "August 2025" at bounding box center [269, 82] width 145 height 18
click at [334, 83] on span "button" at bounding box center [333, 82] width 6 height 6
click at [331, 122] on span "4" at bounding box center [331, 118] width 15 height 15
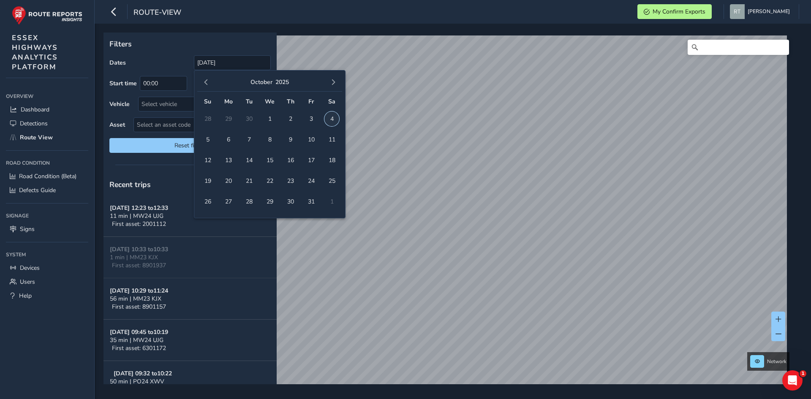
type input "01/05/2024 - 04/10/2025"
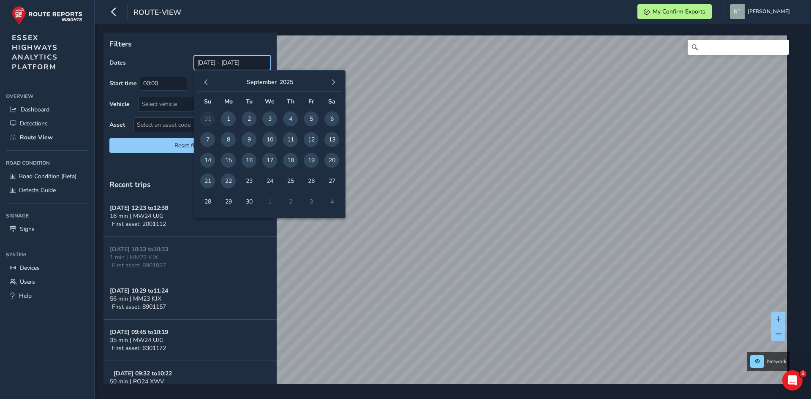
click at [226, 65] on input "[DATE] - [DATE]" at bounding box center [232, 62] width 77 height 15
click at [208, 82] on span "button" at bounding box center [206, 82] width 6 height 6
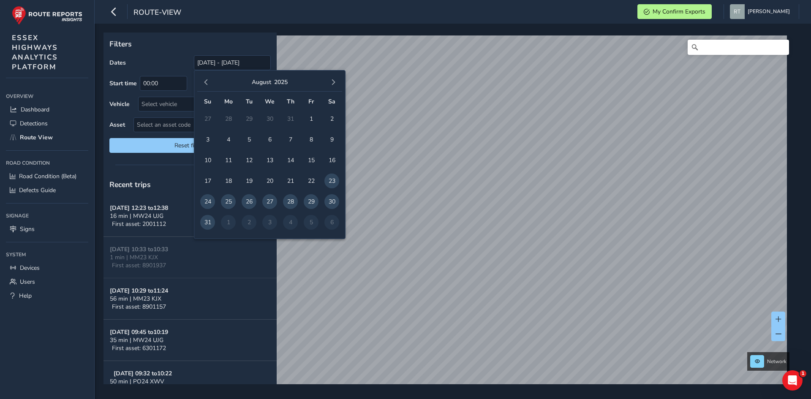
click at [208, 82] on span "button" at bounding box center [206, 82] width 6 height 6
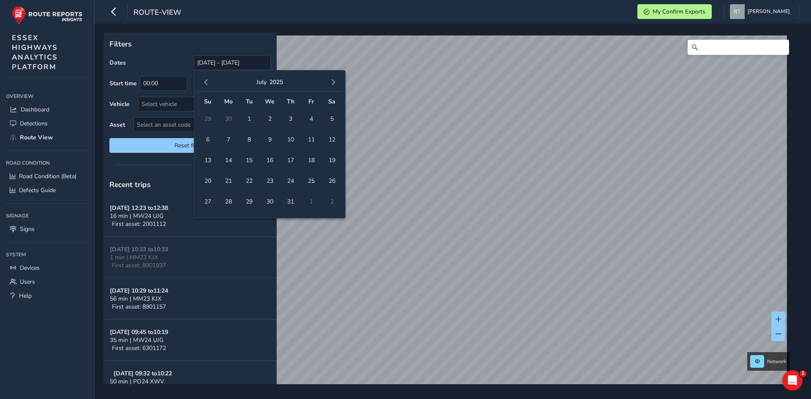
click at [208, 82] on span "button" at bounding box center [206, 82] width 6 height 6
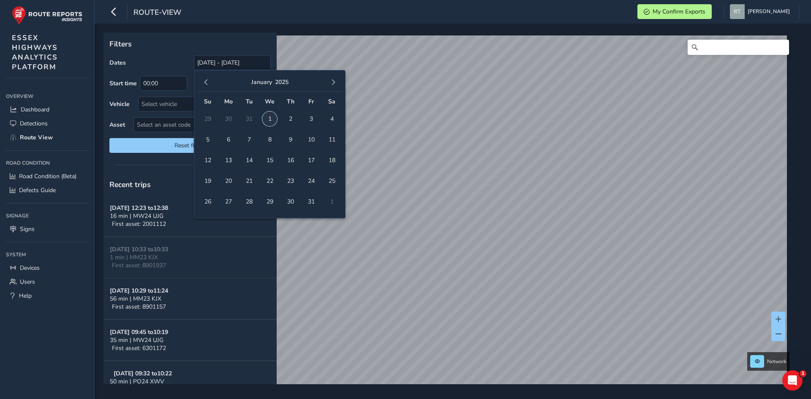
click at [273, 121] on span "1" at bounding box center [269, 118] width 15 height 15
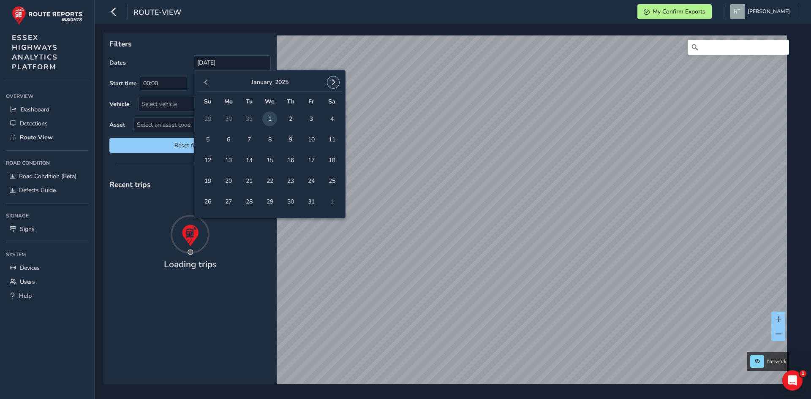
click at [332, 85] on span "button" at bounding box center [333, 82] width 6 height 6
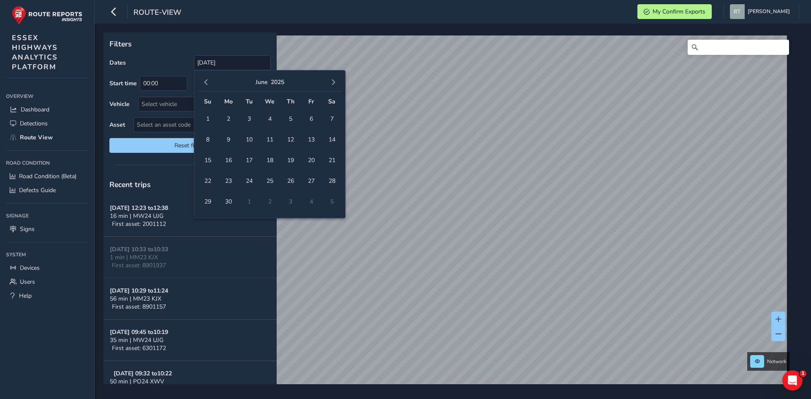
click at [332, 85] on span "button" at bounding box center [333, 82] width 6 height 6
click at [336, 84] on button "button" at bounding box center [333, 82] width 12 height 12
click at [334, 120] on span "4" at bounding box center [331, 118] width 15 height 15
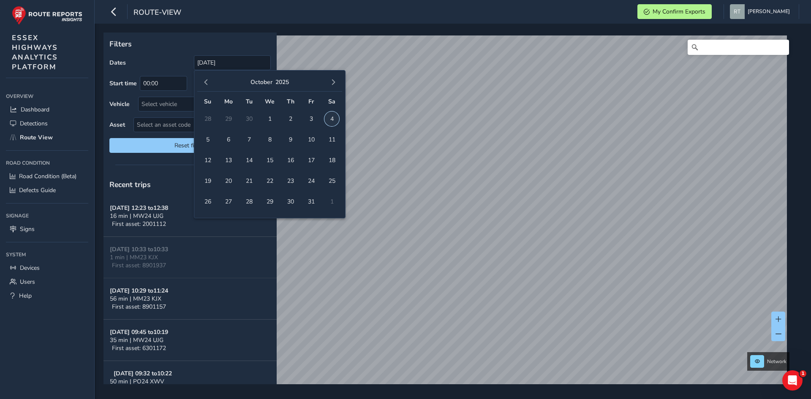
type input "01/01/2025 - 04/10/2025"
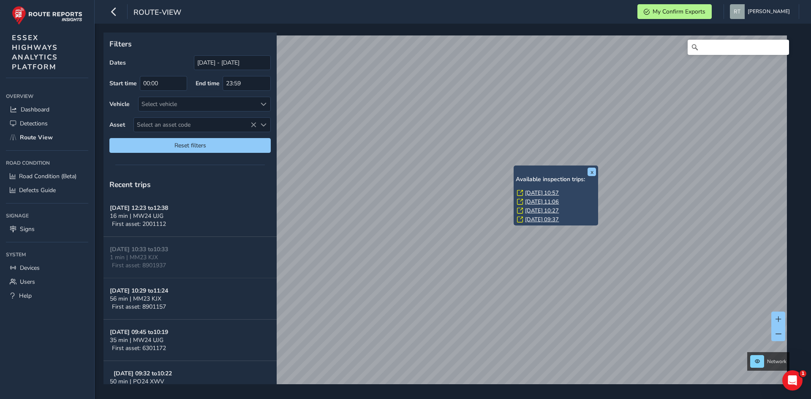
click at [532, 193] on link "[DATE] 10:57" at bounding box center [542, 193] width 34 height 8
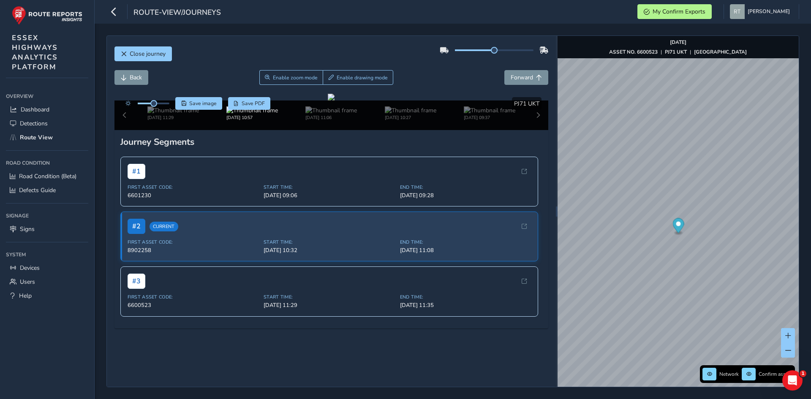
click at [676, 224] on icon "Map marker" at bounding box center [677, 225] width 11 height 15
